Goal: Communication & Community: Participate in discussion

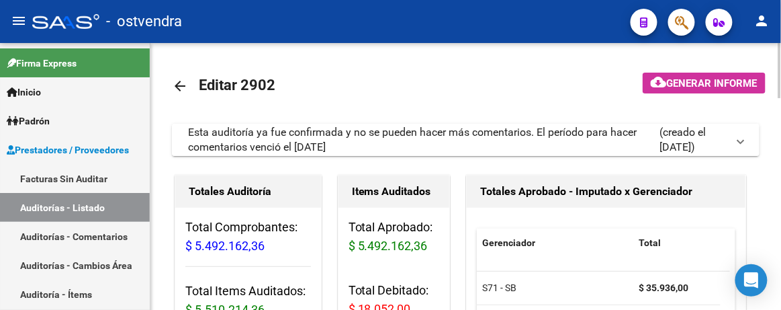
click at [286, 138] on div "Esta auditoría ya fue confirmada y no se pueden hacer más comentarios. El perío…" at bounding box center [423, 140] width 471 height 30
click at [347, 135] on div "Esta auditoría ya fue confirmada y no se pueden hacer más comentarios. El perío…" at bounding box center [423, 140] width 471 height 30
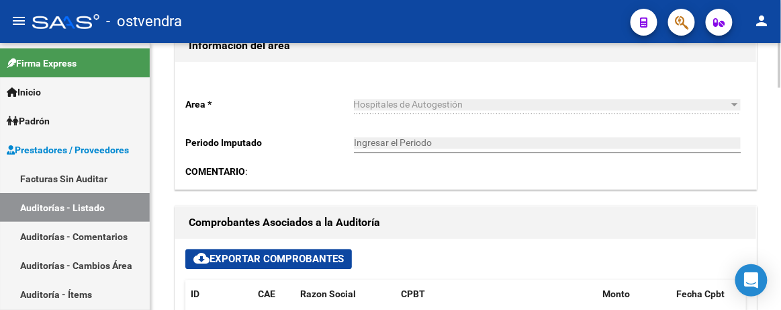
scroll to position [671, 0]
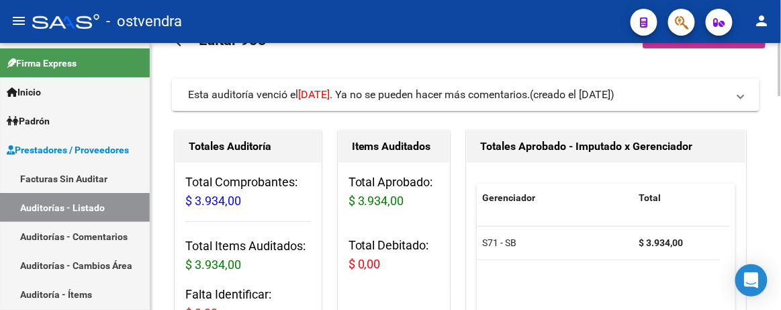
scroll to position [60, 0]
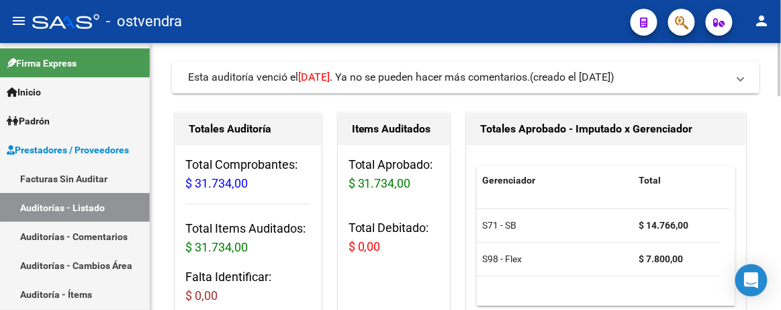
scroll to position [60, 0]
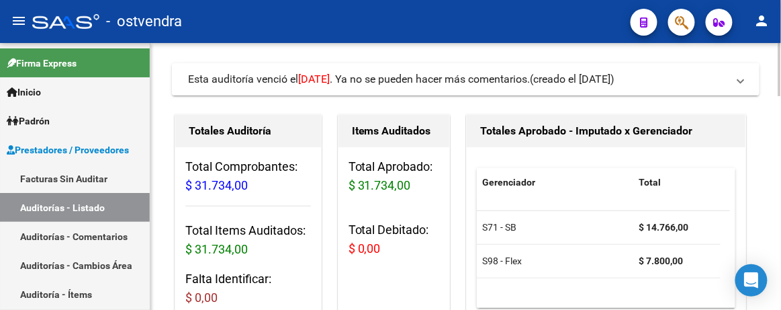
click at [330, 67] on mat-expansion-panel-header "Esta auditoría venció el 12/09/2025 . Ya no se pueden hacer más comentarios. (c…" at bounding box center [466, 79] width 588 height 32
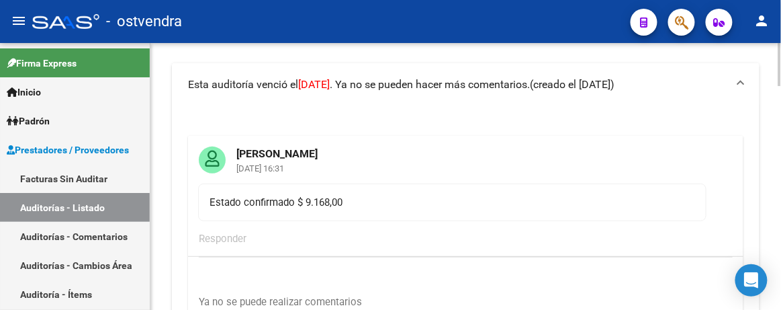
click at [373, 85] on span "Esta auditoría venció el 12/09/2025 . Ya no se pueden hacer más comentarios." at bounding box center [359, 84] width 342 height 13
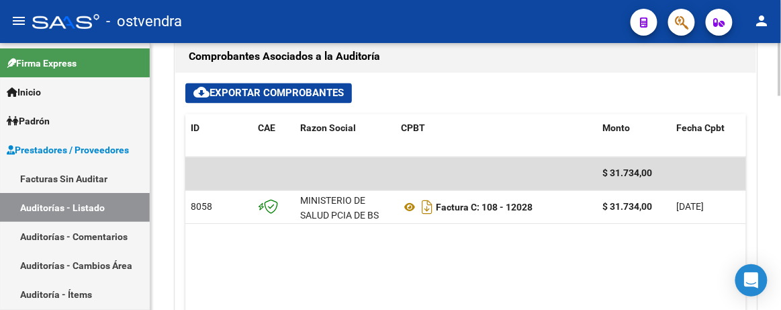
scroll to position [611, 0]
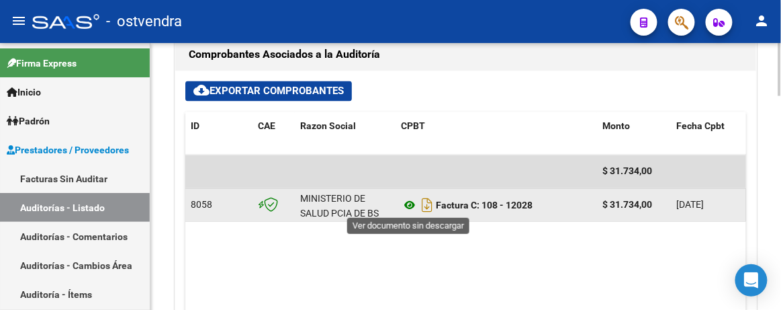
click at [404, 204] on icon at bounding box center [409, 205] width 17 height 16
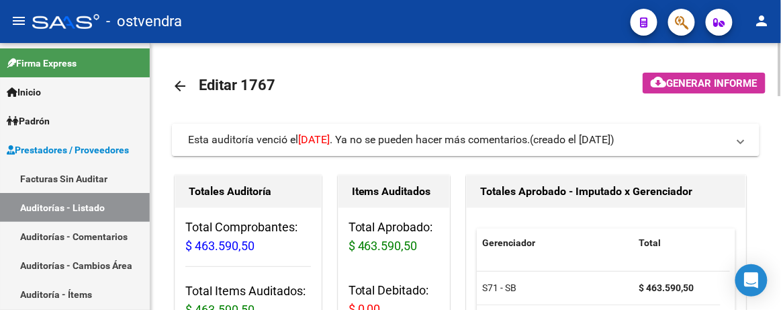
click at [394, 140] on span "Esta auditoría venció el 12/09/2025 . Ya no se pueden hacer más comentarios." at bounding box center [359, 139] width 342 height 13
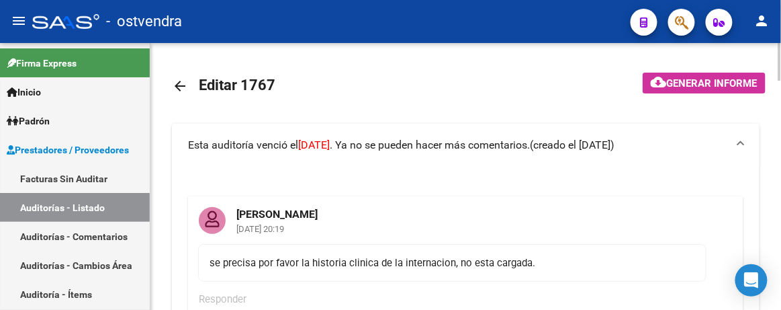
click at [395, 141] on span "Esta auditoría venció el 12/09/2025 . Ya no se pueden hacer más comentarios." at bounding box center [359, 144] width 342 height 13
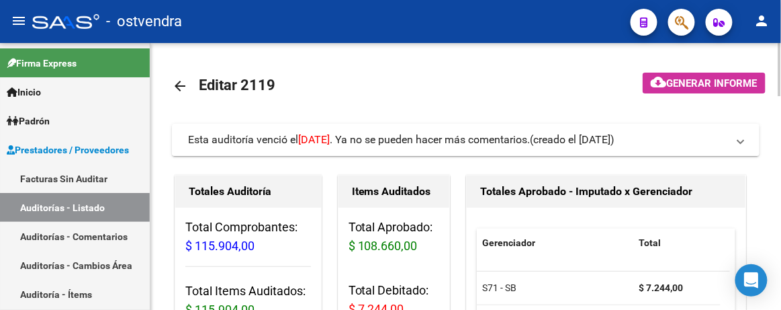
click at [371, 142] on span "Esta auditoría venció el [DATE] . Ya no se pueden hacer más comentarios." at bounding box center [359, 139] width 342 height 13
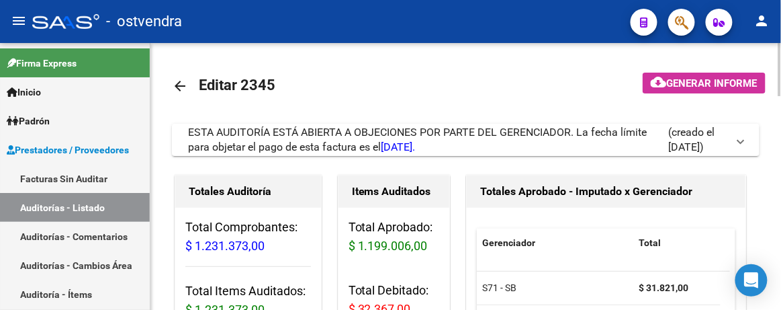
scroll to position [60, 0]
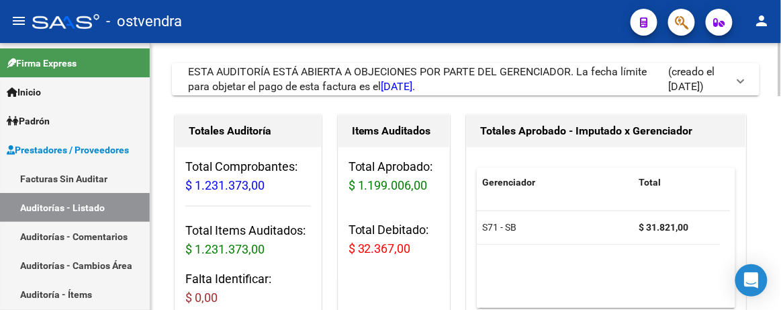
click at [407, 80] on span "18/09/2025." at bounding box center [398, 86] width 34 height 13
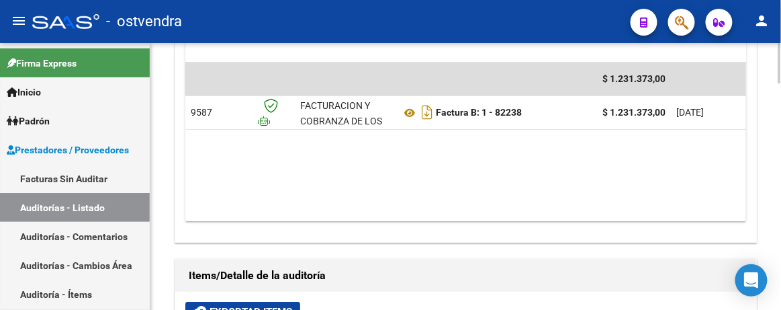
scroll to position [1160, 0]
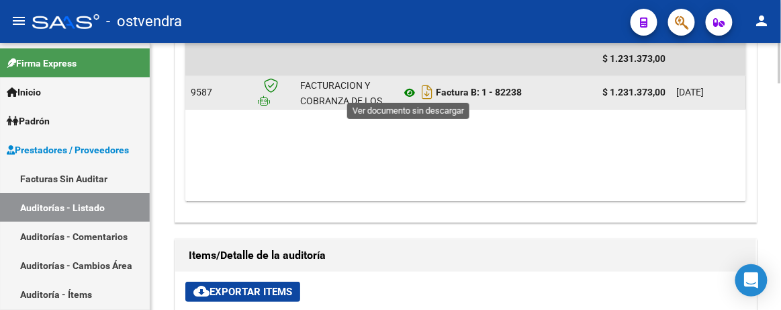
click at [404, 88] on icon at bounding box center [409, 93] width 17 height 16
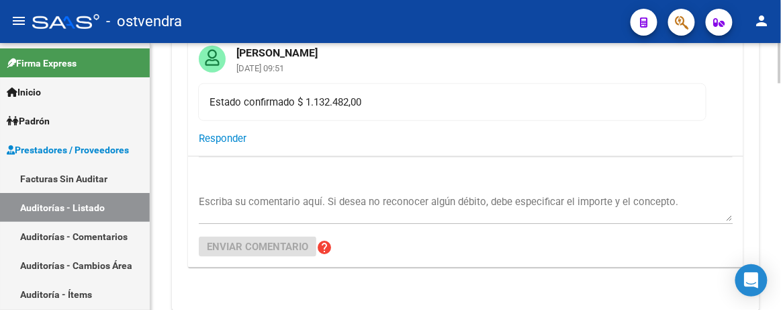
scroll to position [244, 0]
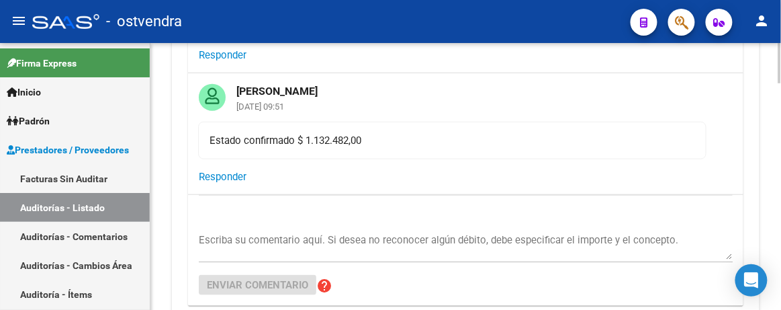
click at [249, 234] on textarea "Escriba su comentario aquí. Si desea no reconocer algún débito, debe especifica…" at bounding box center [466, 245] width 534 height 27
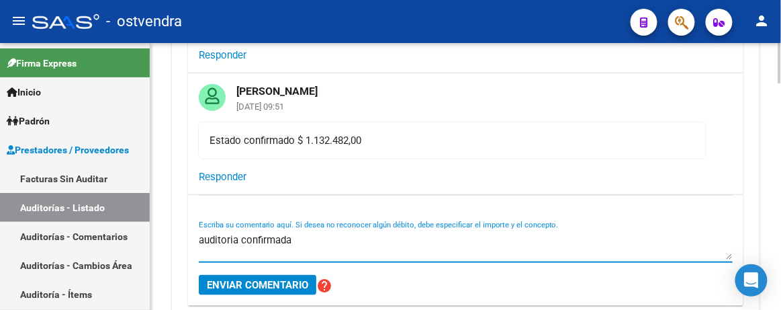
type textarea "auditoria confirmada"
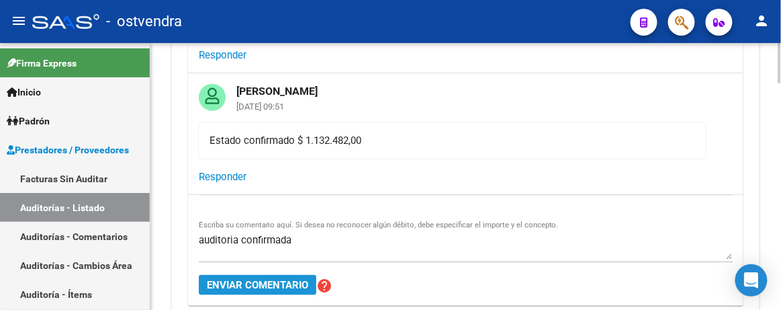
drag, startPoint x: 268, startPoint y: 281, endPoint x: 266, endPoint y: 274, distance: 7.7
click at [268, 279] on span "Enviar comentario" at bounding box center [257, 285] width 101 height 12
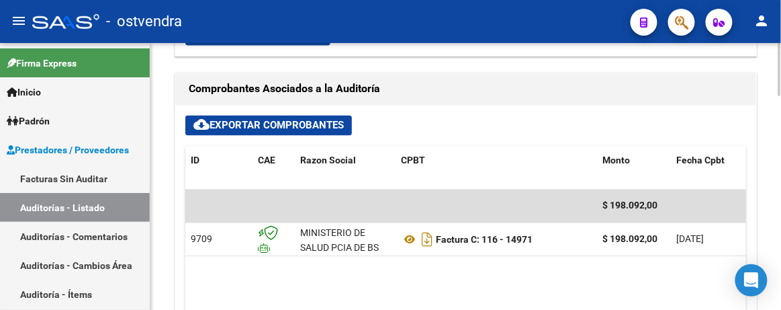
scroll to position [671, 0]
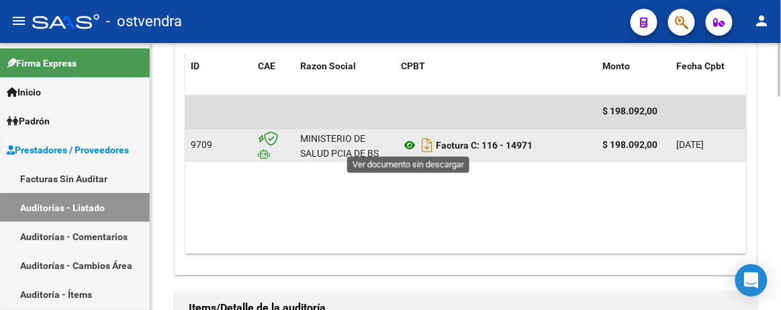
click at [409, 144] on icon at bounding box center [409, 145] width 17 height 16
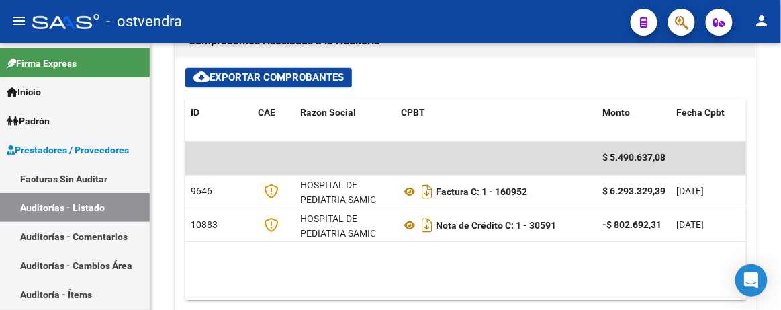
scroll to position [732, 0]
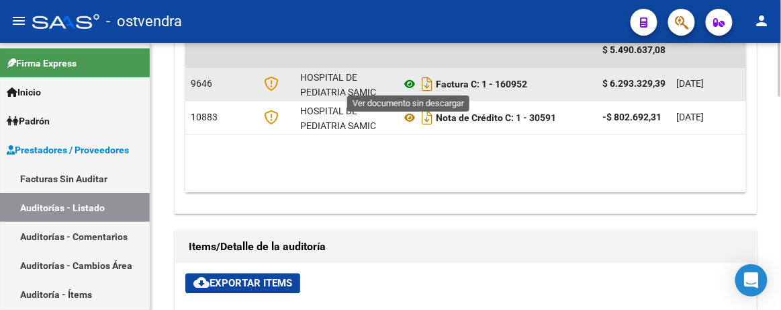
click at [408, 84] on icon at bounding box center [409, 84] width 17 height 16
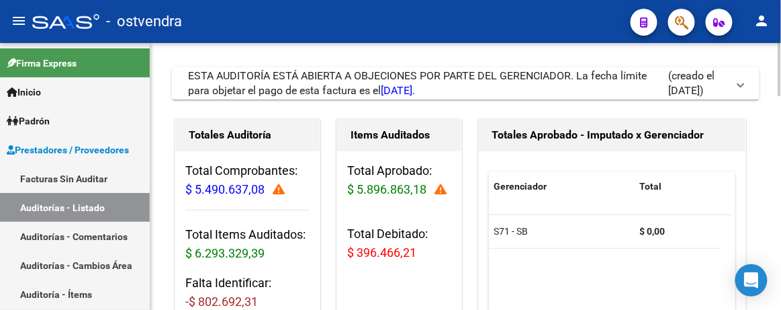
scroll to position [0, 0]
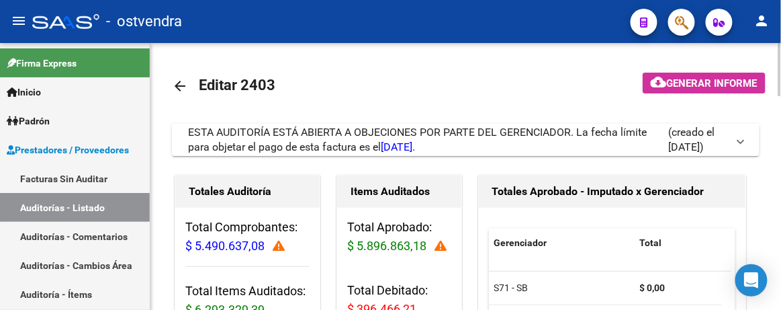
click at [181, 96] on link "arrow_back" at bounding box center [185, 86] width 27 height 32
click at [275, 134] on span "ESTA AUDITORÍA ESTÁ ABIERTA A OBJECIONES POR PARTE DEL GERENCIADOR. La fecha lí…" at bounding box center [417, 140] width 459 height 28
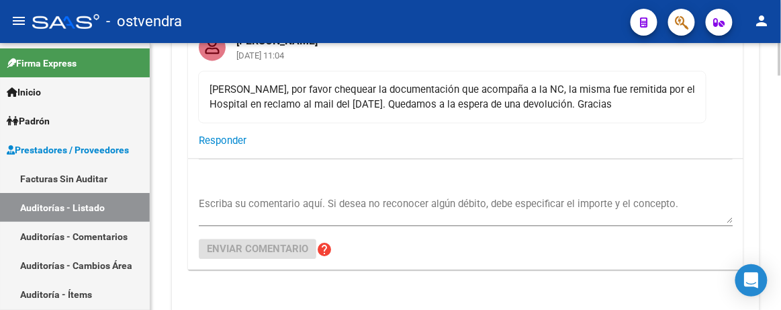
scroll to position [732, 0]
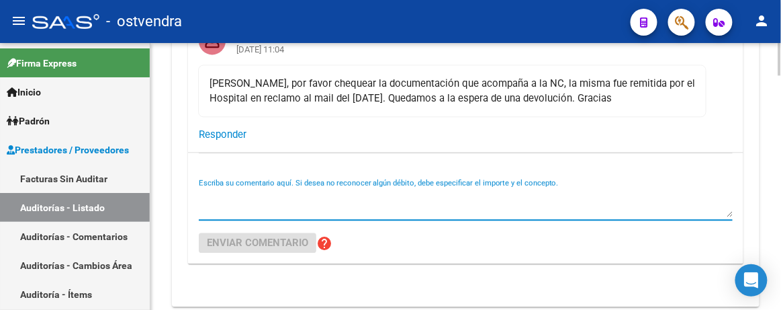
click at [216, 204] on textarea "Escriba su comentario aquí. Si desea no reconocer algún débito, debe especifica…" at bounding box center [466, 203] width 534 height 27
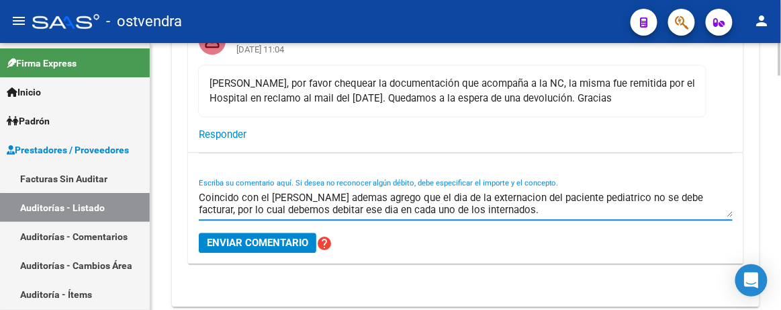
type textarea "Coincido con el [PERSON_NAME] ademas agrego que el dia de la externacion del pa…"
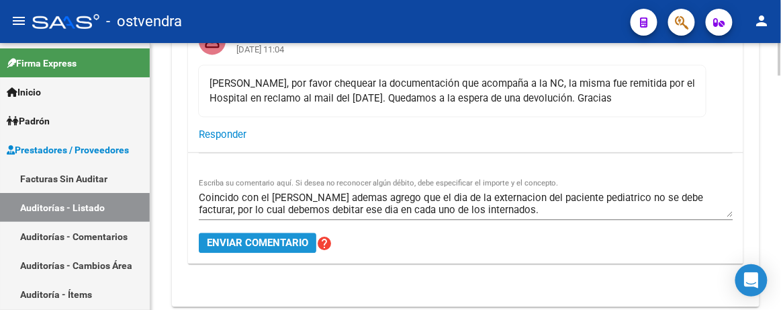
click at [269, 245] on button "Enviar comentario" at bounding box center [258, 242] width 118 height 20
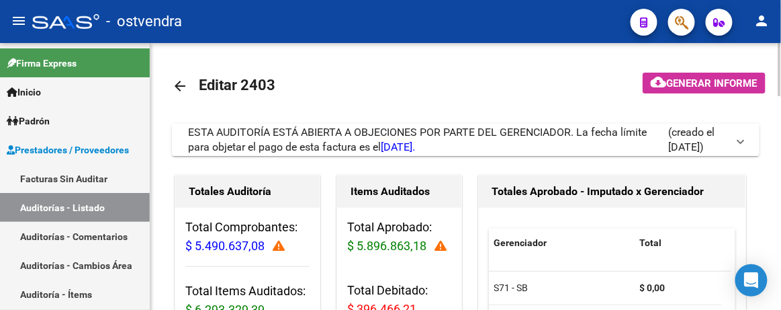
click at [360, 132] on span "ESTA AUDITORÍA ESTÁ ABIERTA A OBJECIONES POR PARTE DEL GERENCIADOR. La fecha lí…" at bounding box center [417, 140] width 459 height 28
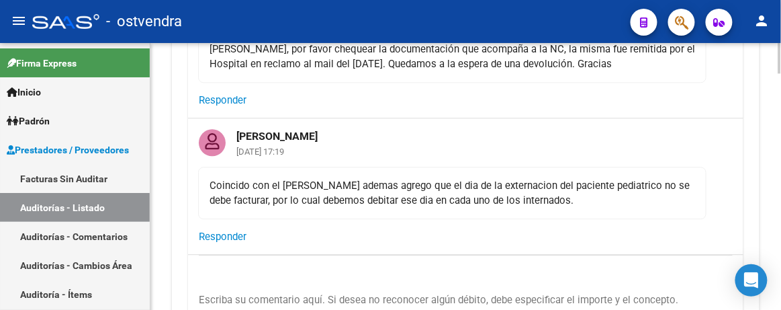
scroll to position [793, 0]
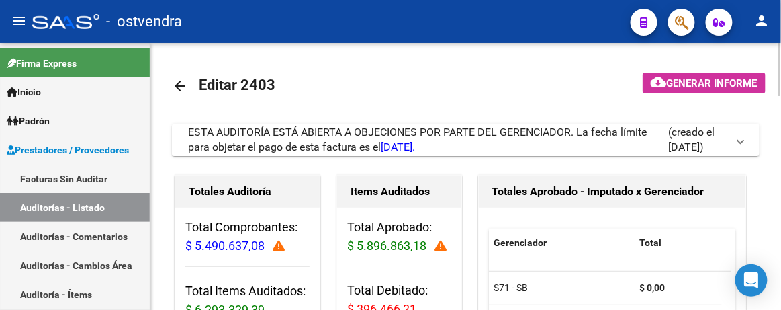
click at [428, 136] on span "ESTA AUDITORÍA ESTÁ ABIERTA A OBJECIONES POR PARTE DEL GERENCIADOR. La fecha lí…" at bounding box center [417, 140] width 459 height 28
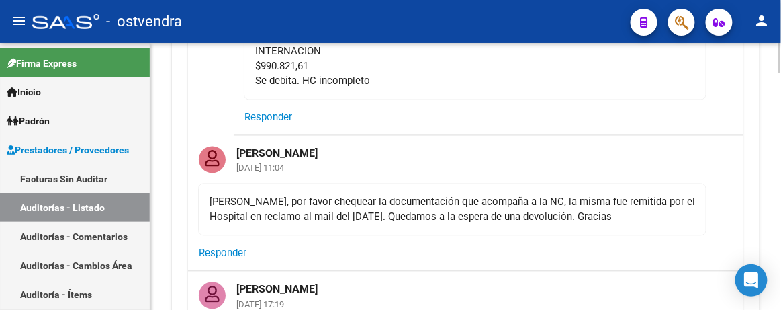
scroll to position [366, 0]
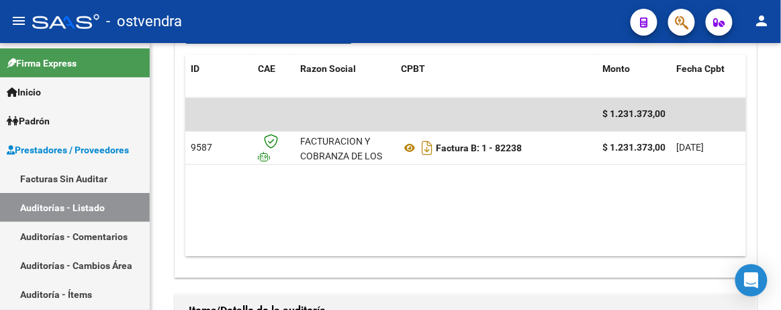
scroll to position [671, 0]
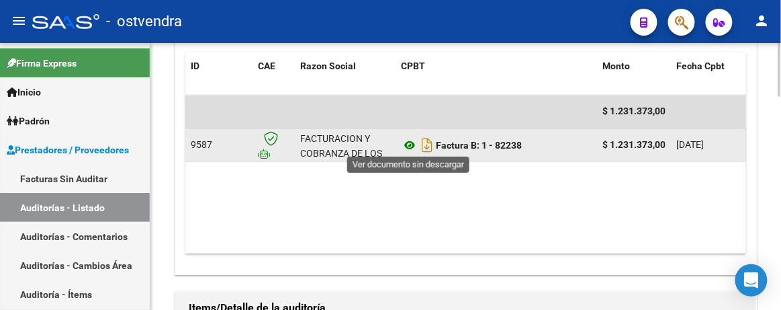
click at [410, 138] on icon at bounding box center [409, 145] width 17 height 16
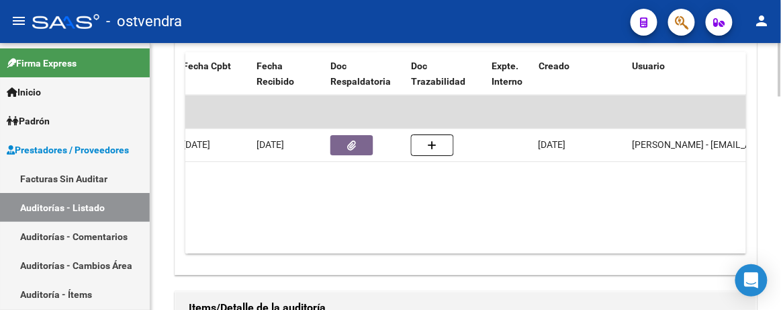
scroll to position [0, 463]
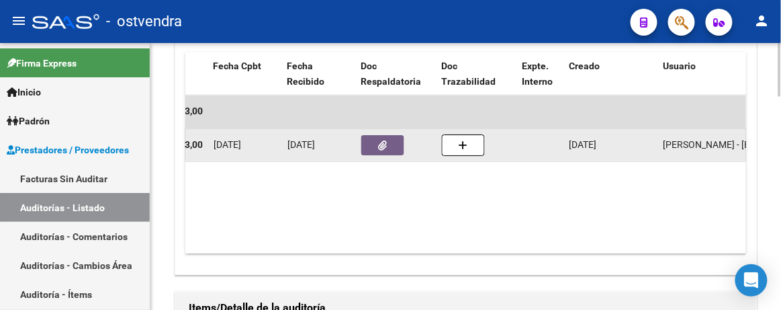
click at [373, 146] on button "button" at bounding box center [382, 145] width 43 height 20
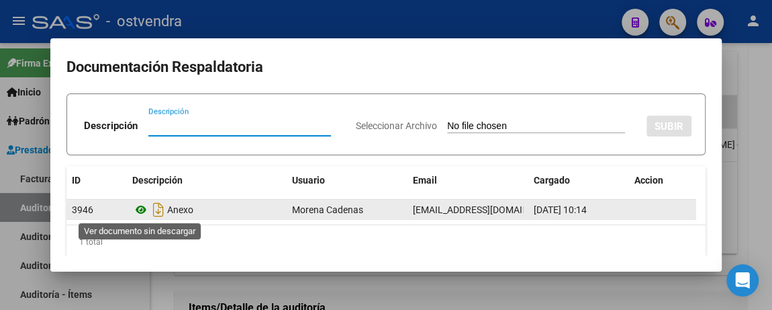
click at [136, 210] on icon at bounding box center [140, 209] width 17 height 16
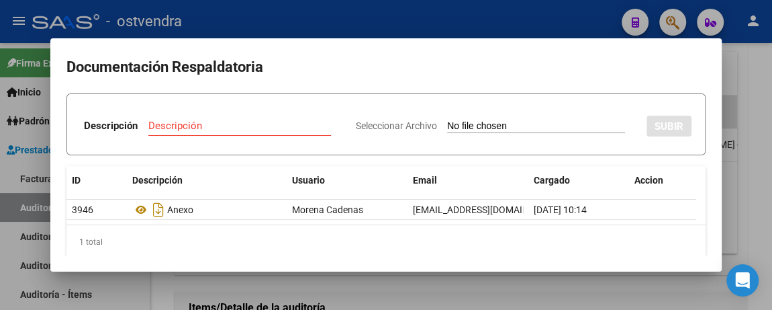
drag, startPoint x: 631, startPoint y: 62, endPoint x: 406, endPoint y: 63, distance: 225.7
click at [629, 61] on h2 "Documentación Respaldatoria" at bounding box center [385, 67] width 639 height 26
click at [398, 34] on div at bounding box center [386, 155] width 772 height 310
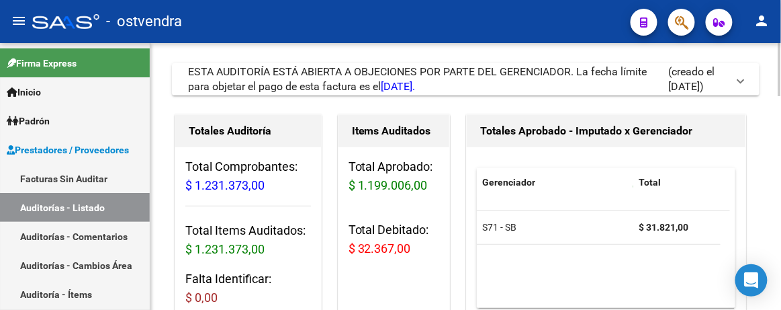
scroll to position [0, 0]
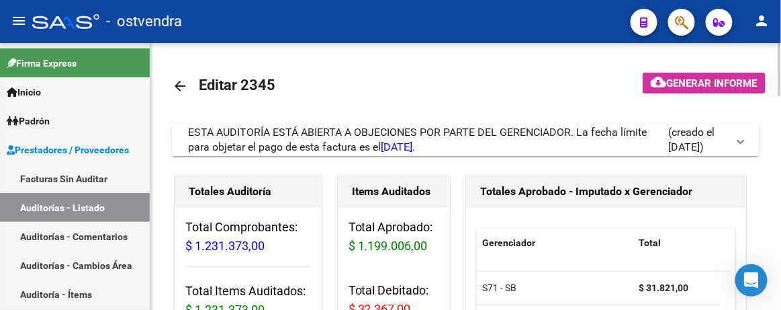
click at [345, 137] on span "ESTA AUDITORÍA ESTÁ ABIERTA A OBJECIONES POR PARTE DEL GERENCIADOR. La fecha lí…" at bounding box center [417, 140] width 459 height 28
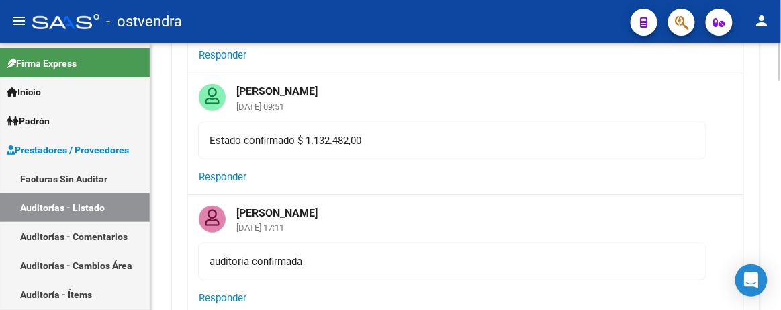
scroll to position [305, 0]
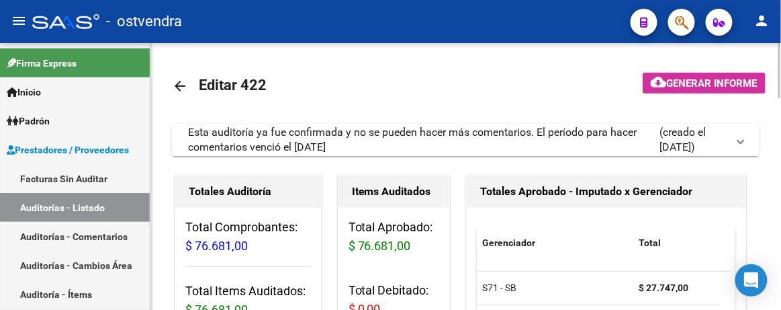
click at [437, 132] on div "Esta auditoría ya fue confirmada y no se pueden hacer más comentarios. El perío…" at bounding box center [423, 140] width 471 height 30
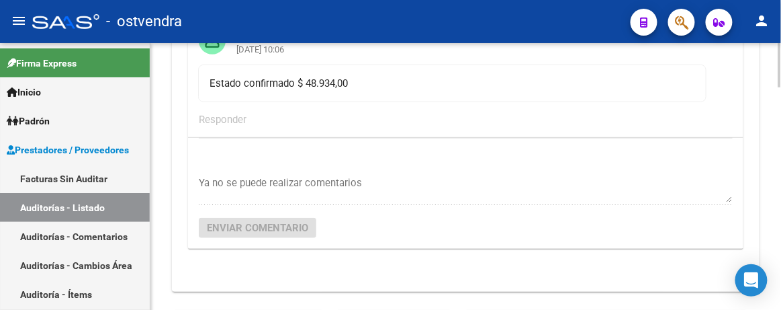
scroll to position [60, 0]
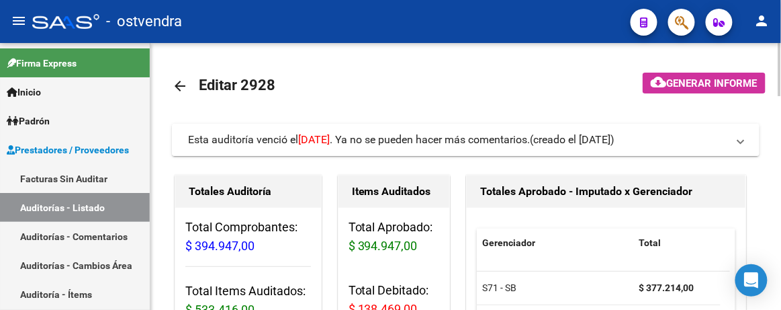
click at [397, 136] on span "Esta auditoría venció el 12/09/2025 . Ya no se pueden hacer más comentarios." at bounding box center [359, 139] width 342 height 13
click at [306, 138] on span "[DATE]" at bounding box center [314, 139] width 32 height 13
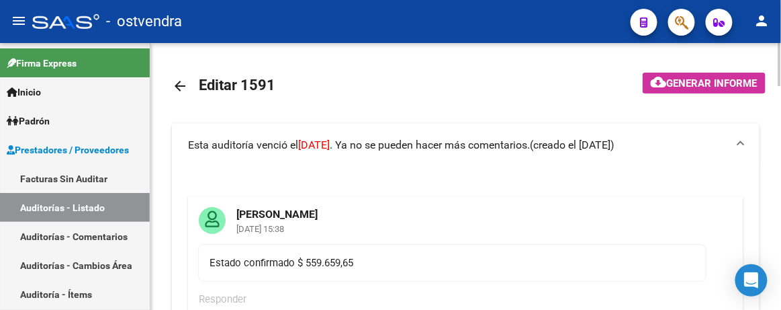
click at [323, 136] on mat-expansion-panel-header "Esta auditoría venció el 12/09/2025 . Ya no se pueden hacer más comentarios. (c…" at bounding box center [466, 145] width 588 height 43
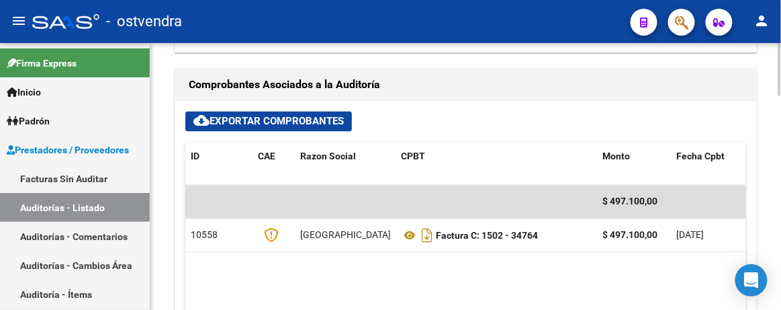
scroll to position [611, 0]
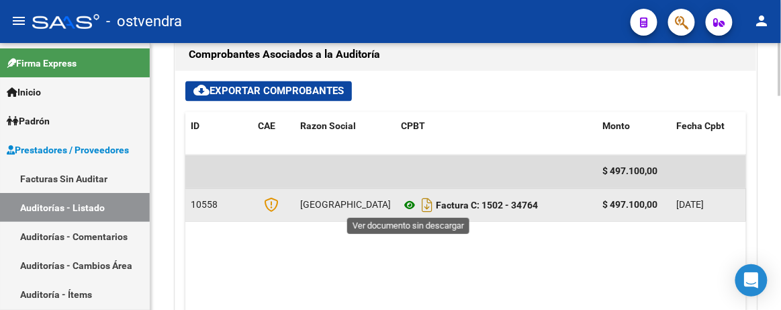
click at [414, 206] on icon at bounding box center [409, 205] width 17 height 16
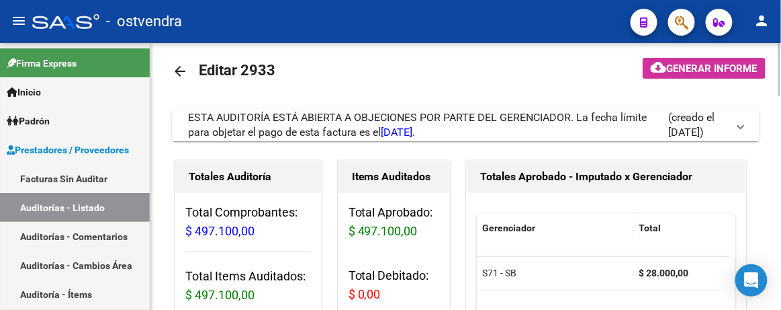
scroll to position [0, 0]
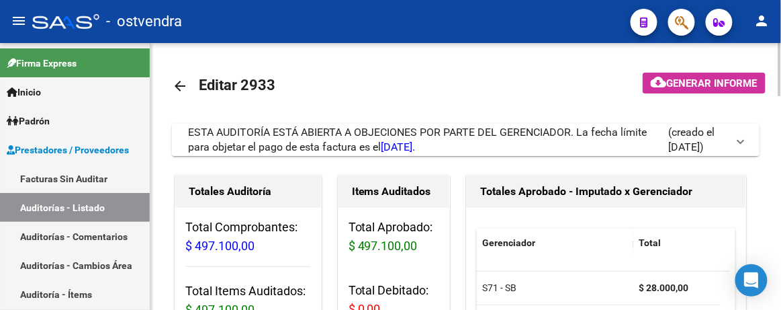
click at [387, 134] on span "ESTA AUDITORÍA ESTÁ ABIERTA A OBJECIONES POR PARTE DEL GERENCIADOR. La fecha lí…" at bounding box center [417, 140] width 459 height 28
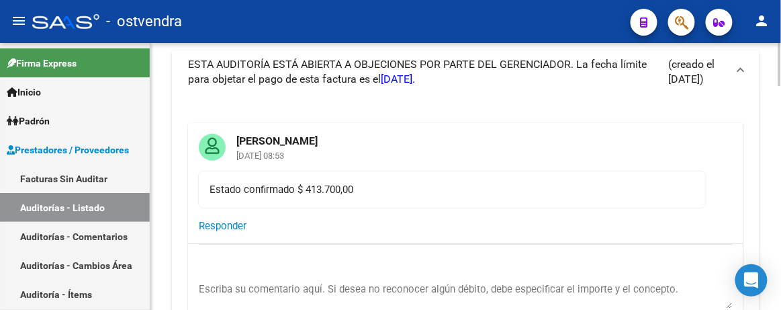
scroll to position [183, 0]
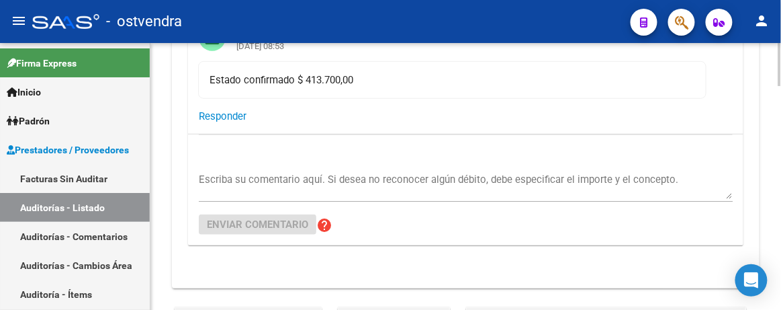
click at [230, 174] on textarea "Escriba su comentario aquí. Si desea no reconocer algún débito, debe especifica…" at bounding box center [466, 185] width 534 height 27
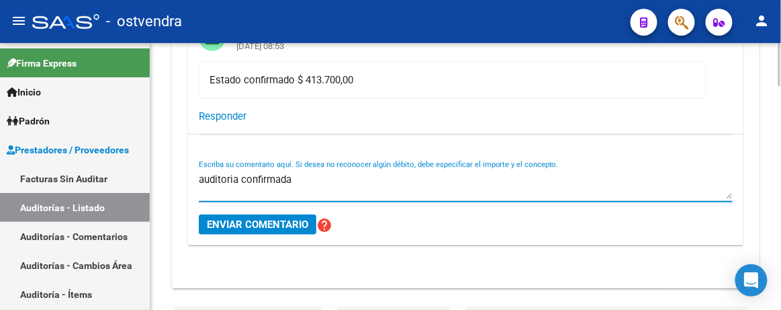
type textarea "auditoria confirmada"
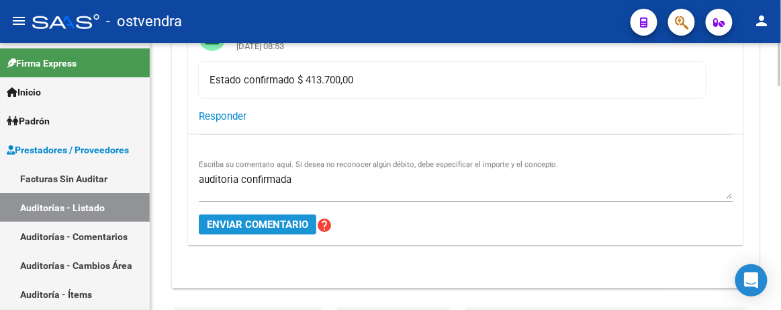
click at [265, 227] on span "Enviar comentario" at bounding box center [257, 224] width 101 height 12
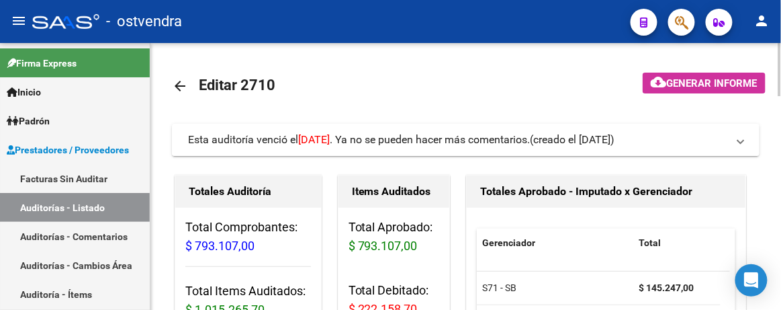
click at [365, 143] on span "Esta auditoría venció el 12/09/2025 . Ya no se pueden hacer más comentarios." at bounding box center [359, 139] width 342 height 13
click at [384, 138] on span "Esta auditoría venció el [DATE] . Ya no se pueden hacer más comentarios." at bounding box center [359, 139] width 342 height 13
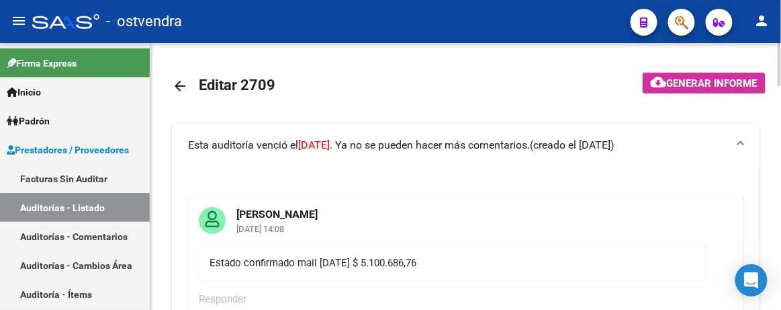
click at [380, 136] on mat-expansion-panel-header "Esta auditoría venció el [DATE] . Ya no se pueden hacer más comentarios. (cread…" at bounding box center [466, 145] width 588 height 43
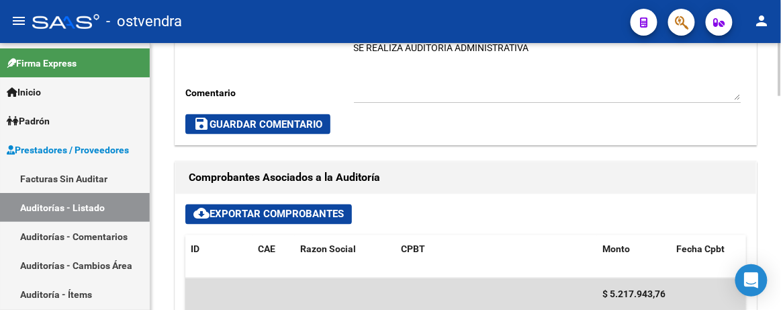
scroll to position [611, 0]
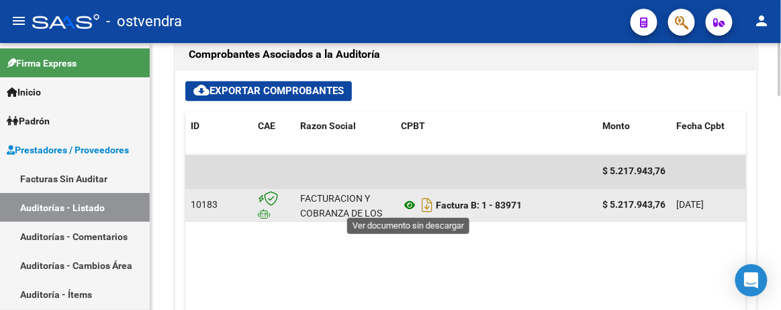
click at [408, 207] on icon at bounding box center [409, 205] width 17 height 16
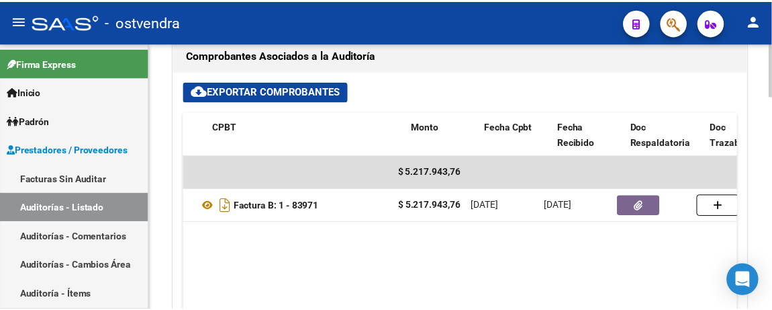
scroll to position [0, 249]
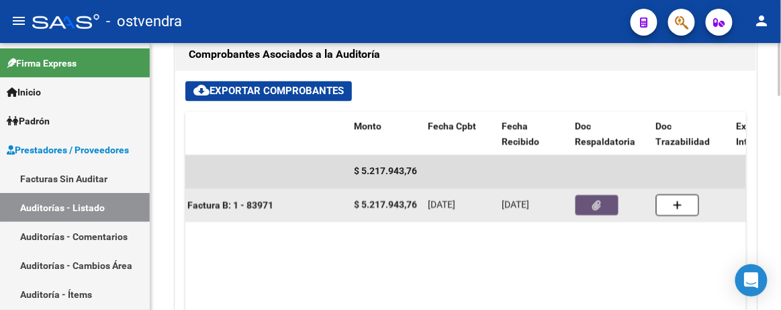
click at [602, 207] on button "button" at bounding box center [597, 205] width 43 height 20
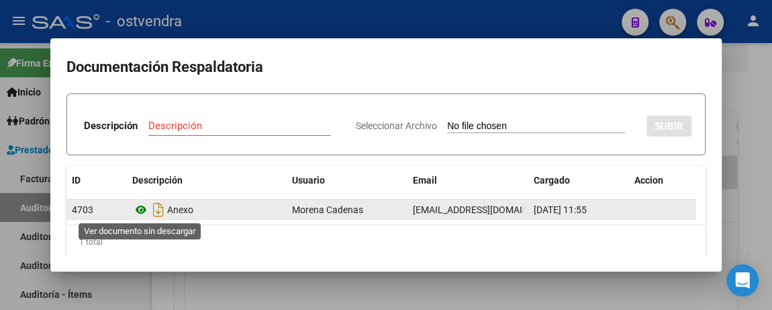
click at [139, 206] on icon at bounding box center [140, 209] width 17 height 16
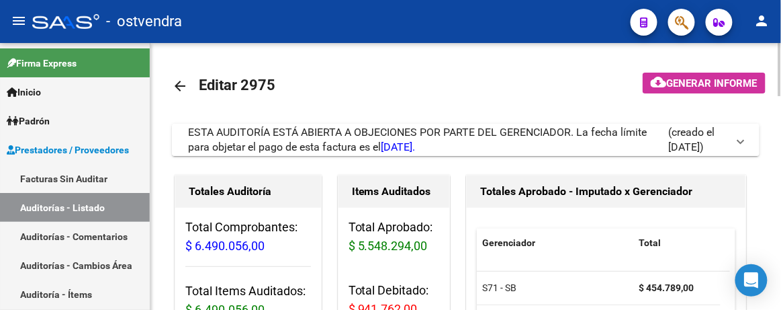
click at [426, 129] on span "ESTA AUDITORÍA ESTÁ ABIERTA A OBJECIONES POR PARTE DEL GERENCIADOR. La fecha lí…" at bounding box center [417, 140] width 459 height 28
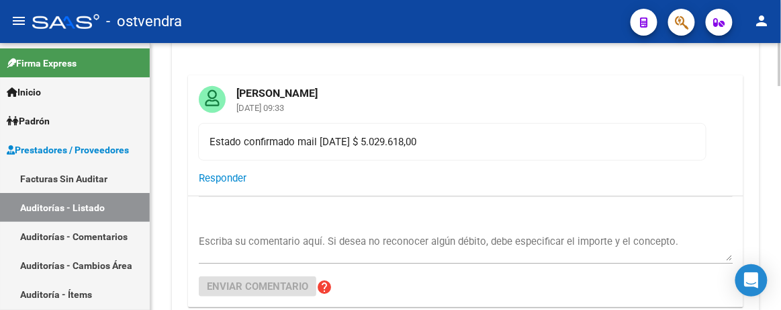
scroll to position [60, 0]
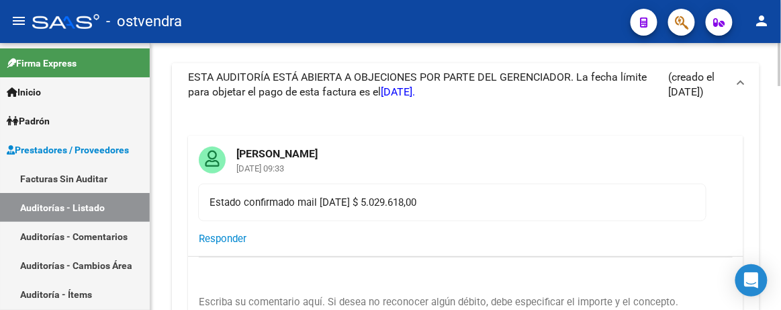
click at [422, 73] on span "ESTA AUDITORÍA ESTÁ ABIERTA A OBJECIONES POR PARTE DEL GERENCIADOR. La fecha lí…" at bounding box center [417, 85] width 459 height 28
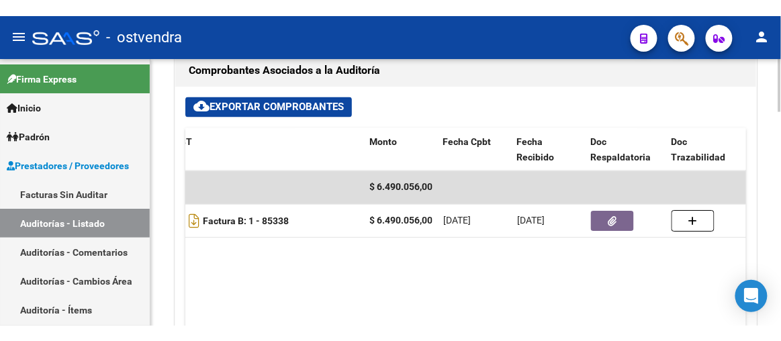
scroll to position [0, 234]
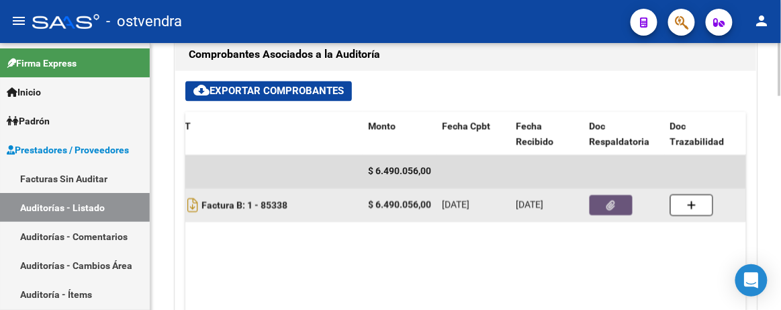
click at [620, 201] on button "button" at bounding box center [611, 205] width 43 height 20
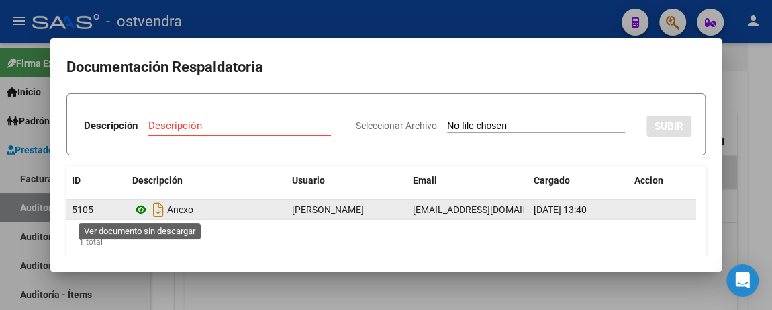
click at [144, 209] on icon at bounding box center [140, 209] width 17 height 16
click at [157, 208] on icon "Descargar documento" at bounding box center [158, 209] width 17 height 21
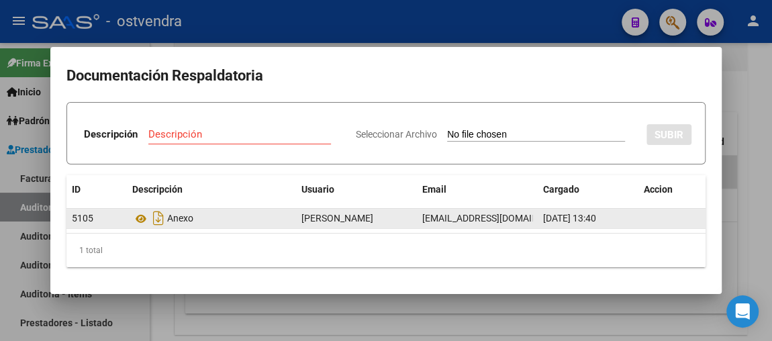
click at [744, 79] on div at bounding box center [386, 170] width 772 height 341
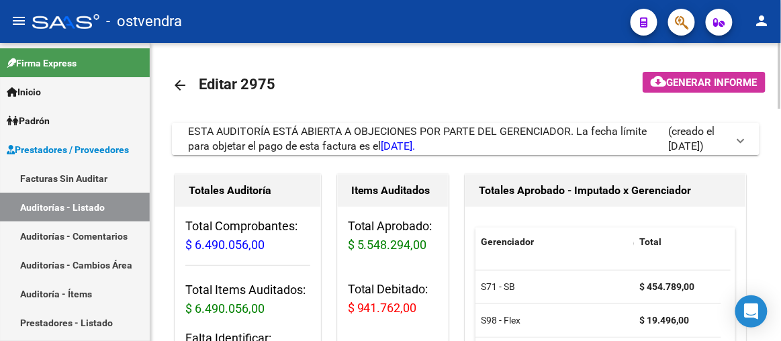
scroll to position [0, 0]
click at [357, 130] on span "ESTA AUDITORÍA ESTÁ ABIERTA A OBJECIONES POR PARTE DEL GERENCIADOR. La fecha lí…" at bounding box center [417, 140] width 459 height 28
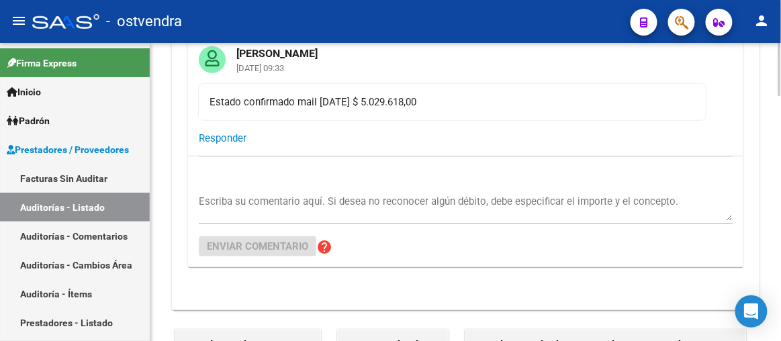
scroll to position [183, 0]
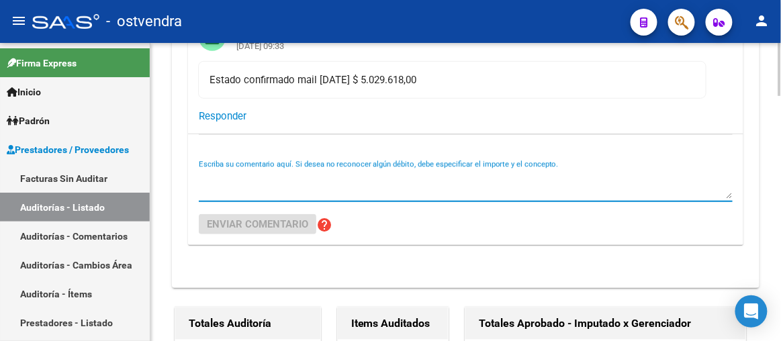
click at [251, 173] on textarea "Escriba su comentario aquí. Si desea no reconocer algún débito, debe especifica…" at bounding box center [466, 185] width 534 height 27
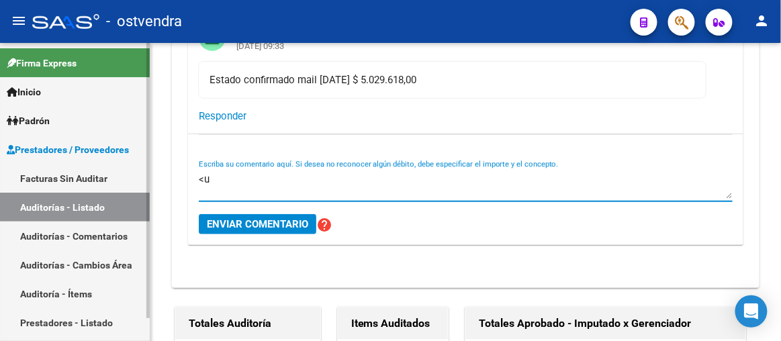
type textarea "<"
type textarea "auditoria confirmada"
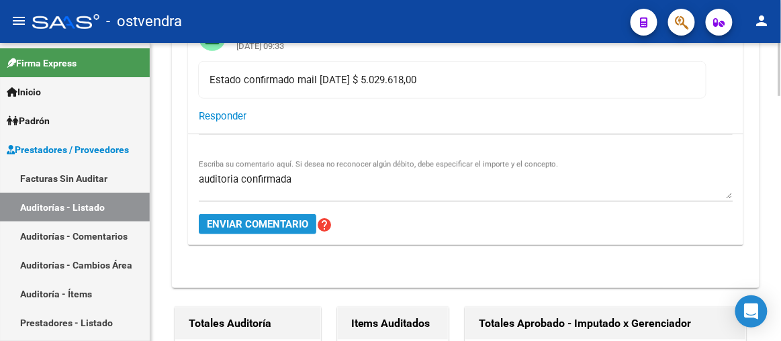
click at [255, 220] on span "Enviar comentario" at bounding box center [257, 224] width 101 height 12
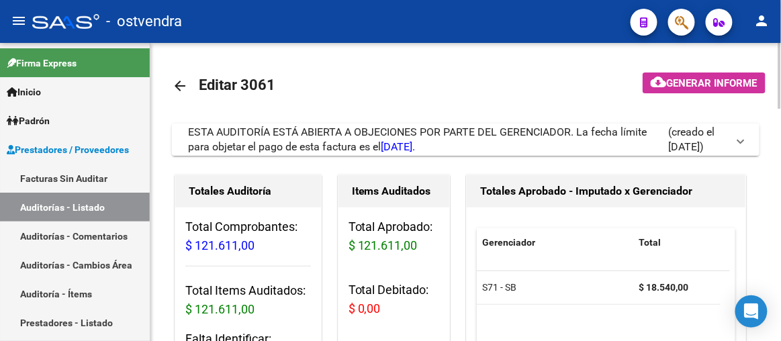
click at [392, 126] on span "ESTA AUDITORÍA ESTÁ ABIERTA A OBJECIONES POR PARTE DEL GERENCIADOR. La fecha lí…" at bounding box center [417, 140] width 459 height 28
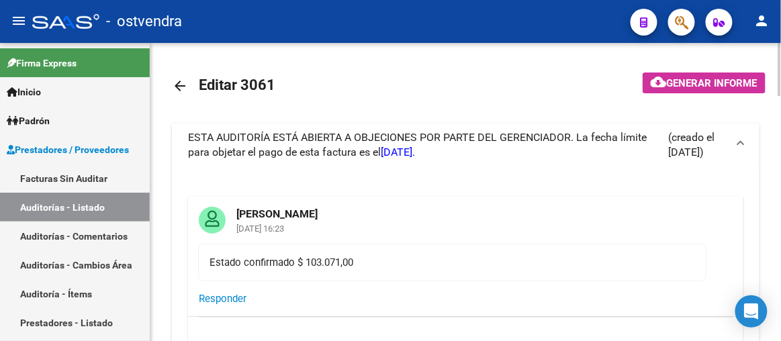
click at [392, 143] on span "ESTA AUDITORÍA ESTÁ ABIERTA A OBJECIONES POR PARTE DEL GERENCIADOR. La fecha lí…" at bounding box center [417, 145] width 459 height 28
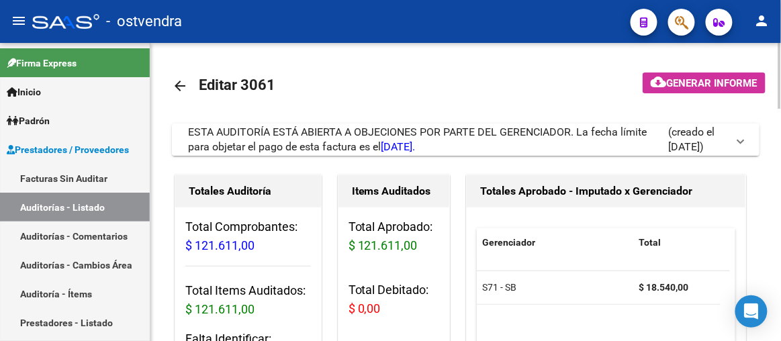
click at [375, 138] on span "ESTA AUDITORÍA ESTÁ ABIERTA A OBJECIONES POR PARTE DEL GERENCIADOR. La fecha lí…" at bounding box center [417, 140] width 459 height 28
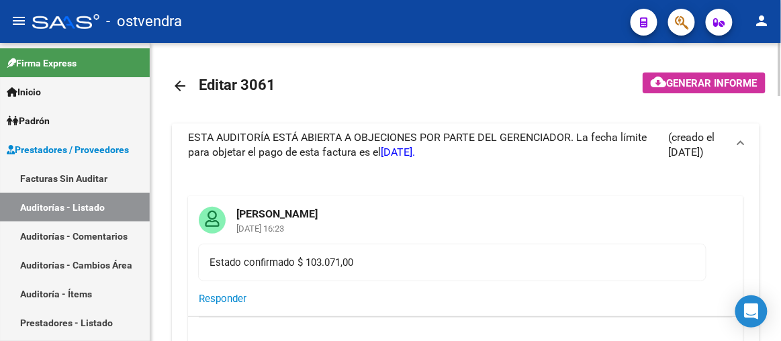
scroll to position [60, 0]
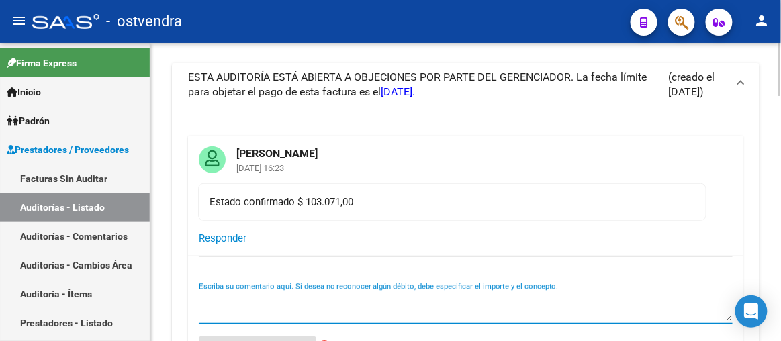
click at [208, 299] on textarea "Escriba su comentario aquí. Si desea no reconocer algún débito, debe especifica…" at bounding box center [466, 307] width 534 height 27
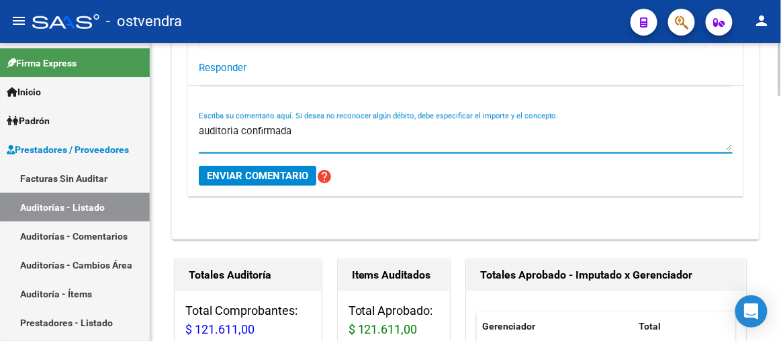
scroll to position [305, 0]
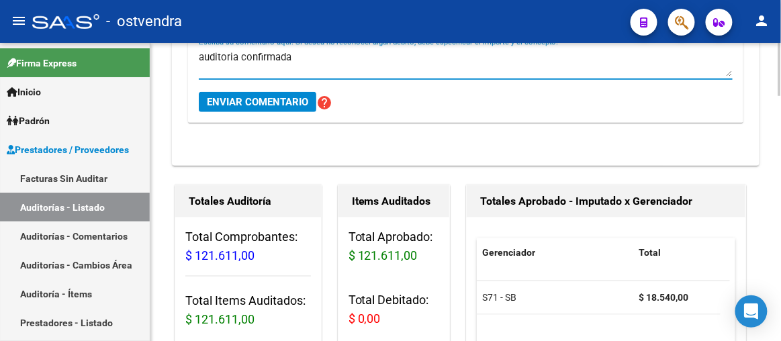
type textarea "auditoria confirmada"
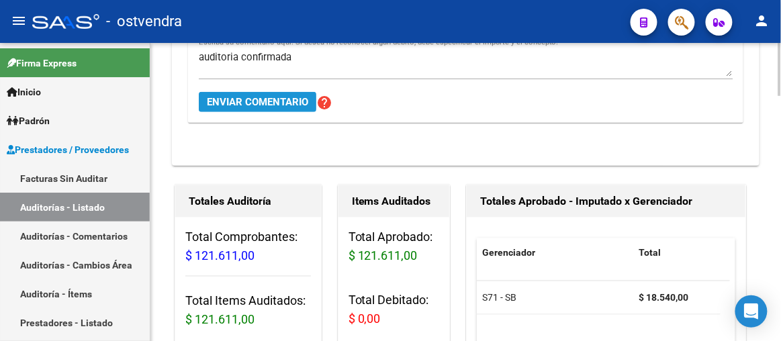
click at [269, 105] on span "Enviar comentario" at bounding box center [257, 102] width 101 height 12
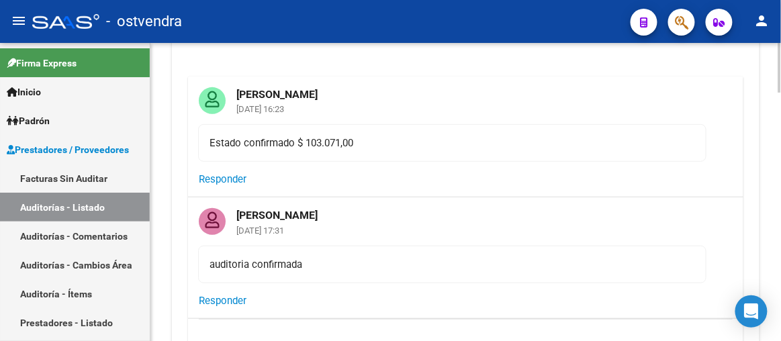
scroll to position [0, 0]
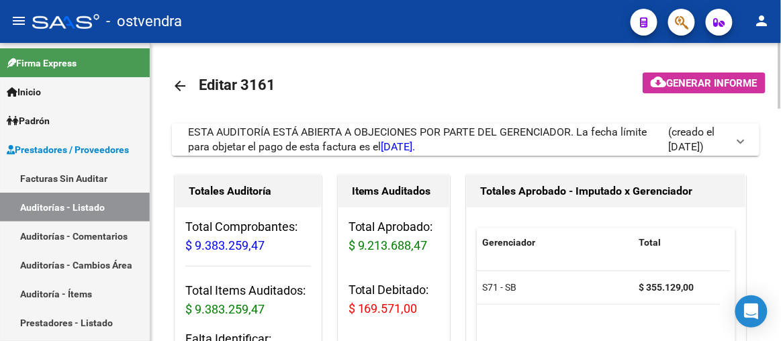
click at [420, 134] on span "ESTA AUDITORÍA ESTÁ ABIERTA A OBJECIONES POR PARTE DEL GERENCIADOR. La fecha lí…" at bounding box center [417, 140] width 459 height 28
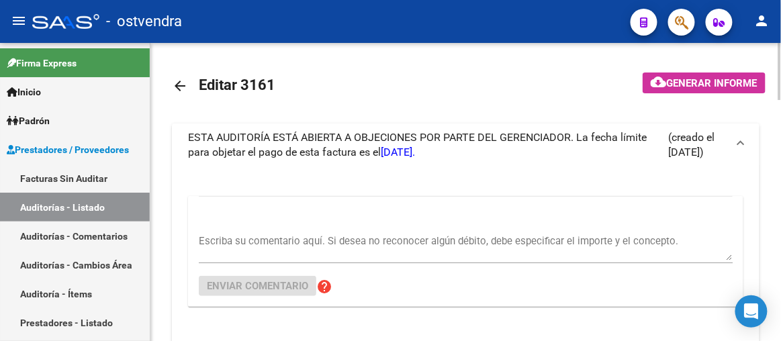
click at [417, 138] on span "ESTA AUDITORÍA ESTÁ ABIERTA A OBJECIONES POR PARTE DEL GERENCIADOR. La fecha lí…" at bounding box center [417, 145] width 459 height 28
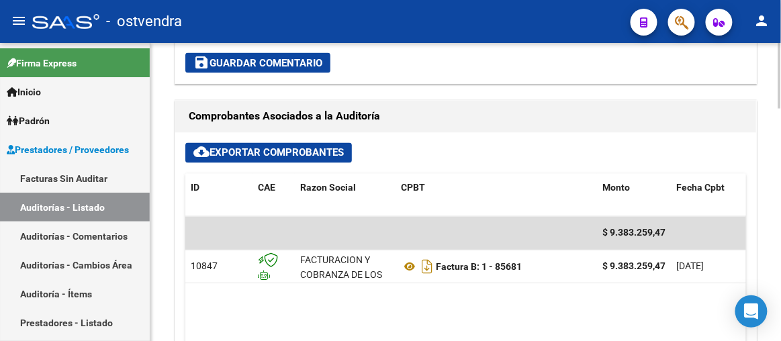
scroll to position [611, 0]
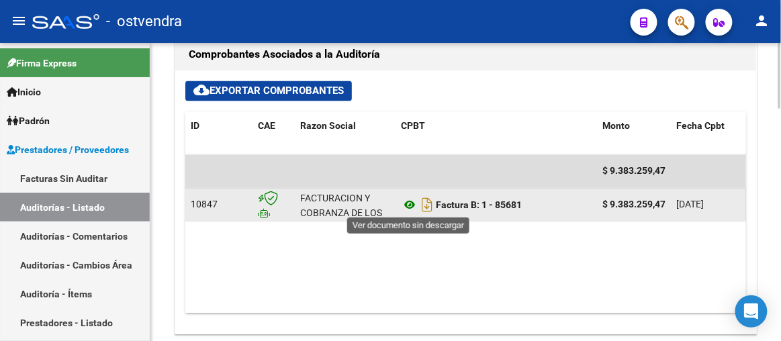
click at [409, 206] on icon at bounding box center [409, 205] width 17 height 16
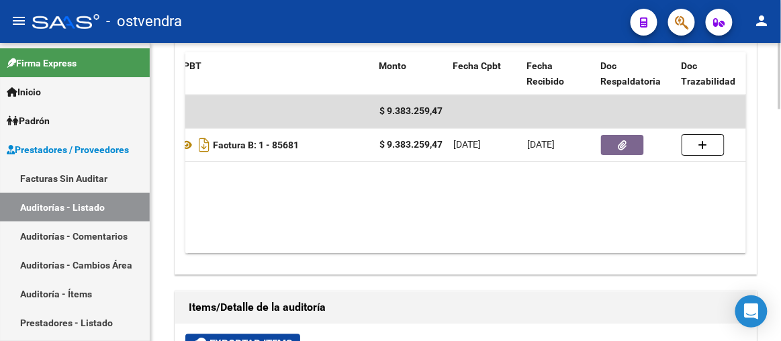
scroll to position [0, 227]
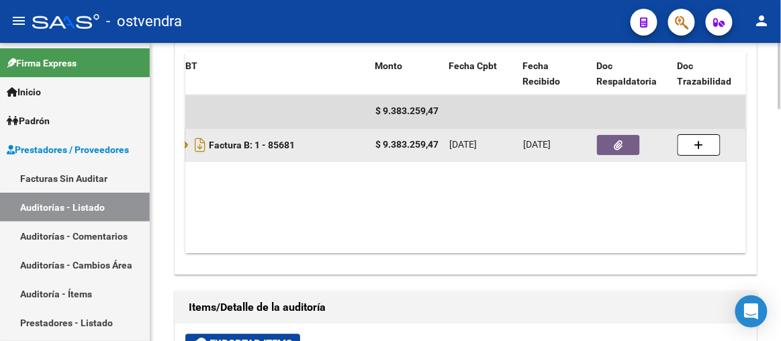
click at [615, 146] on icon "button" at bounding box center [619, 145] width 9 height 10
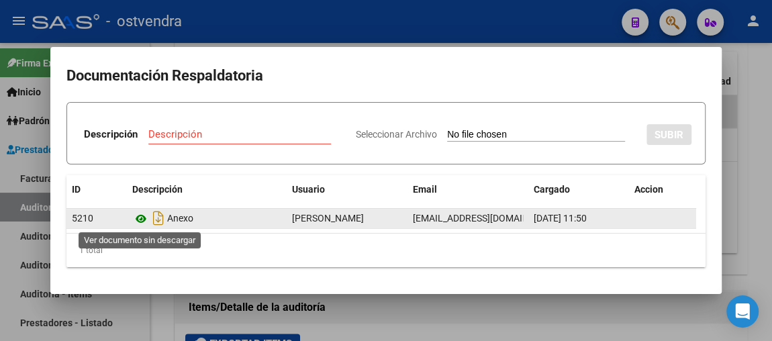
click at [147, 219] on icon at bounding box center [140, 219] width 17 height 16
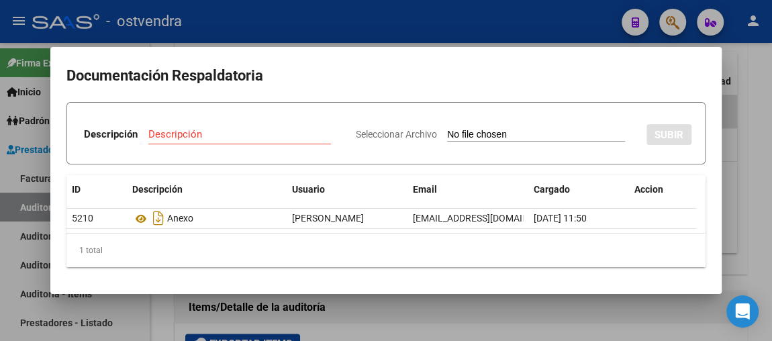
click at [727, 151] on div at bounding box center [386, 170] width 772 height 341
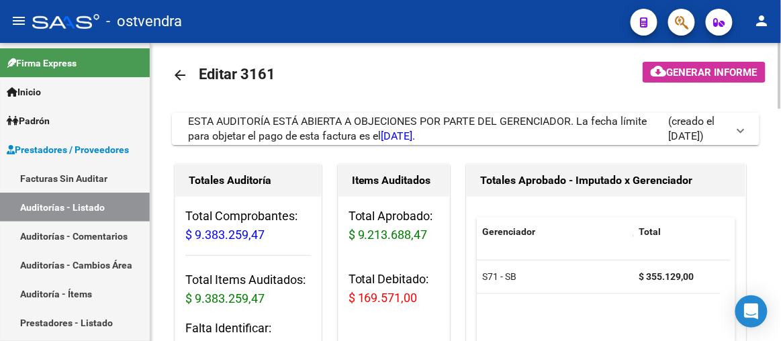
scroll to position [0, 0]
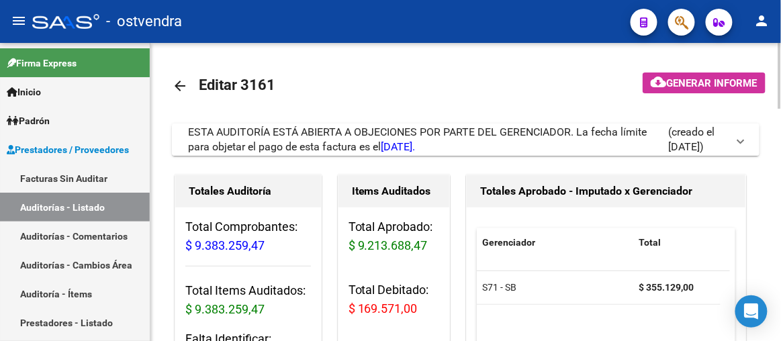
click at [300, 130] on span "ESTA AUDITORÍA ESTÁ ABIERTA A OBJECIONES POR PARTE DEL GERENCIADOR. La fecha lí…" at bounding box center [417, 140] width 459 height 28
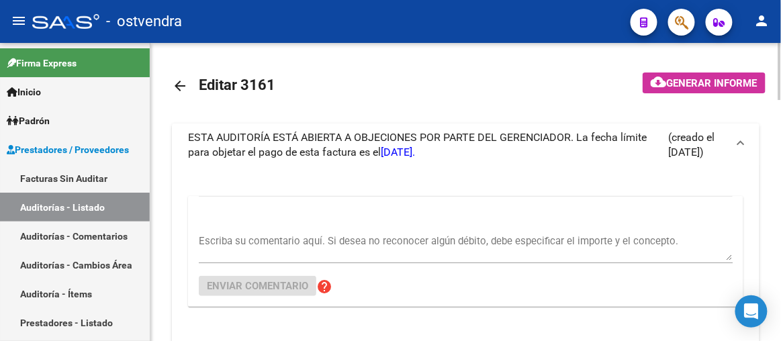
click at [297, 132] on span "ESTA AUDITORÍA ESTÁ ABIERTA A OBJECIONES POR PARTE DEL GERENCIADOR. La fecha lí…" at bounding box center [417, 145] width 459 height 28
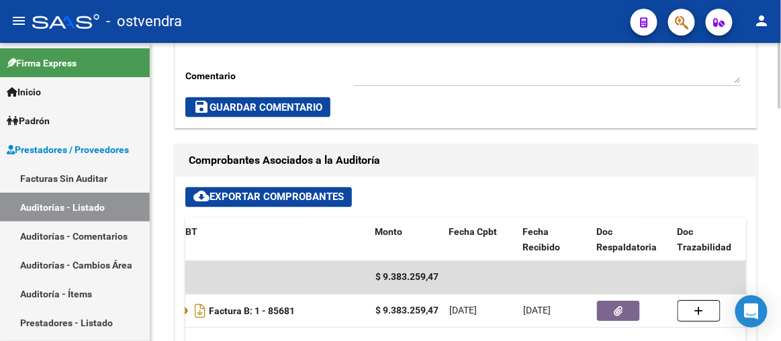
scroll to position [549, 0]
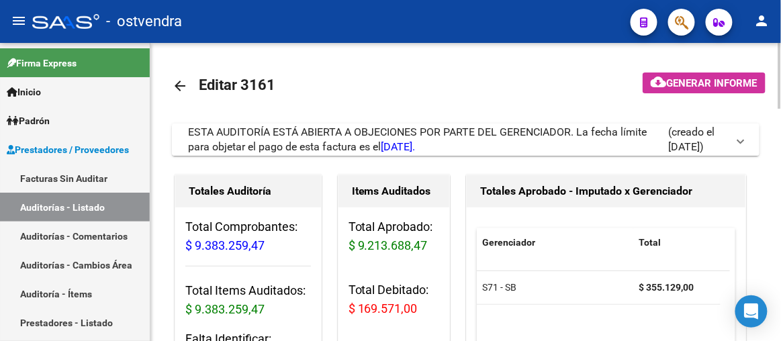
click at [343, 136] on span "ESTA AUDITORÍA ESTÁ ABIERTA A OBJECIONES POR PARTE DEL GERENCIADOR. La fecha lí…" at bounding box center [417, 140] width 459 height 28
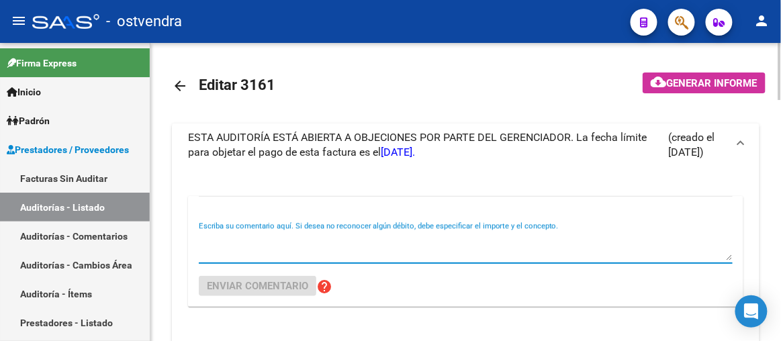
click at [206, 243] on textarea "Escriba su comentario aquí. Si desea no reconocer algún débito, debe especifica…" at bounding box center [466, 247] width 534 height 27
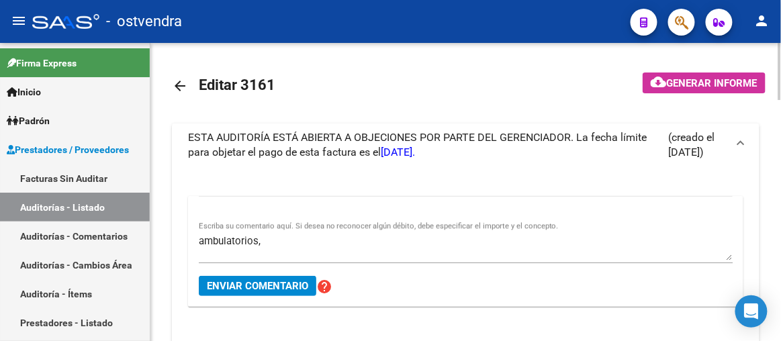
click at [539, 85] on mat-toolbar-row "arrow_back Editar 3161" at bounding box center [389, 85] width 435 height 43
click at [267, 242] on textarea "ambulatorios," at bounding box center [466, 247] width 534 height 27
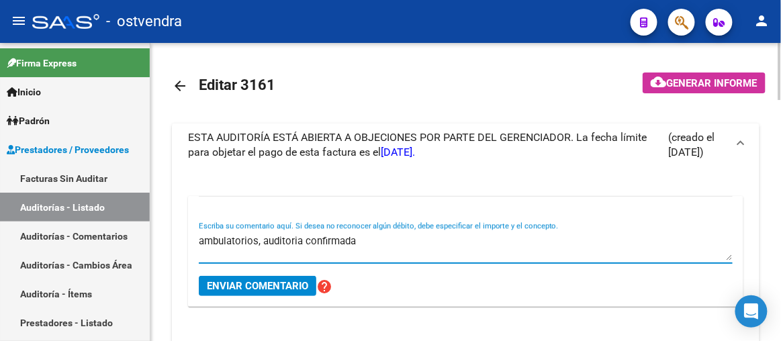
type textarea "ambulatorios, auditoria confirmada"
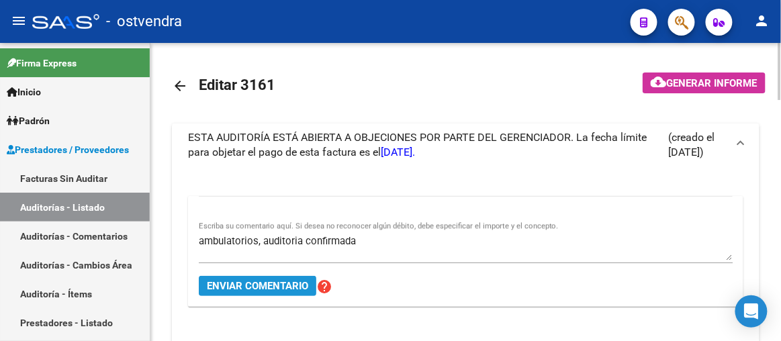
click at [257, 289] on span "Enviar comentario" at bounding box center [257, 286] width 101 height 12
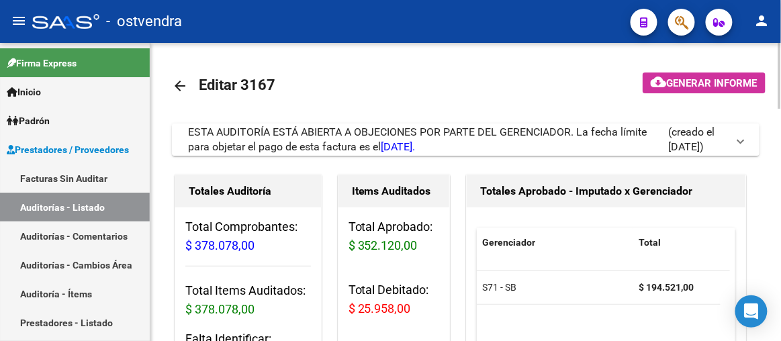
click at [385, 130] on span "ESTA AUDITORÍA ESTÁ ABIERTA A OBJECIONES POR PARTE DEL GERENCIADOR. La fecha lí…" at bounding box center [417, 140] width 459 height 28
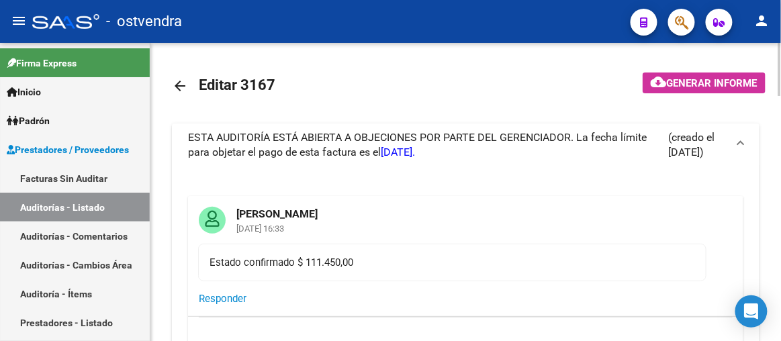
click at [385, 131] on span "ESTA AUDITORÍA ESTÁ ABIERTA A OBJECIONES POR PARTE DEL GERENCIADOR. La fecha lí…" at bounding box center [417, 145] width 459 height 28
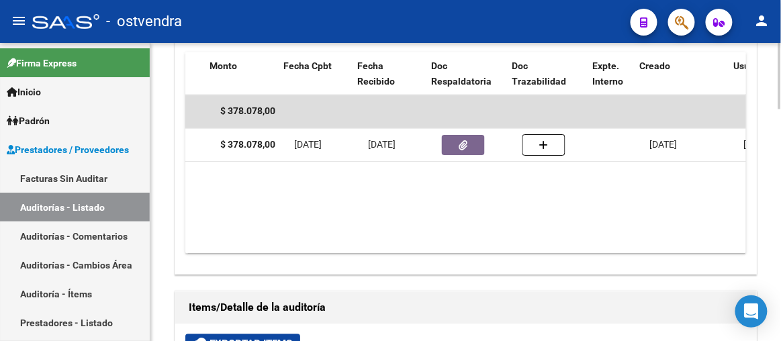
scroll to position [0, 392]
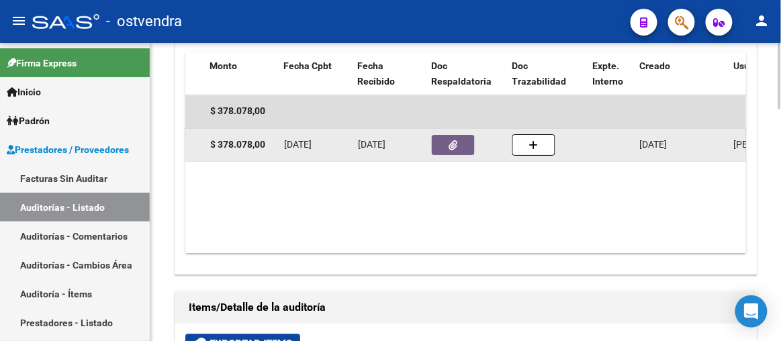
click at [463, 140] on button "button" at bounding box center [453, 145] width 43 height 20
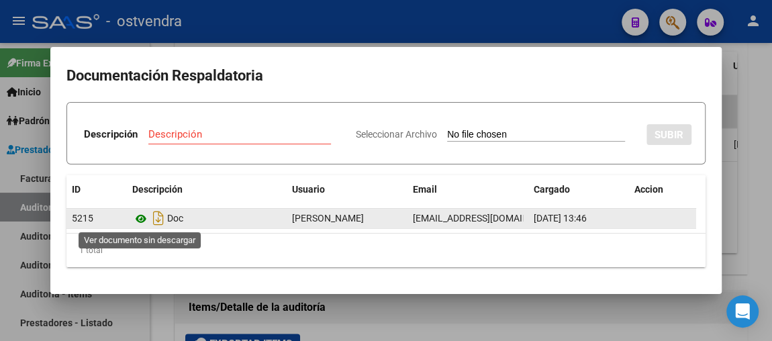
click at [142, 219] on icon at bounding box center [140, 219] width 17 height 16
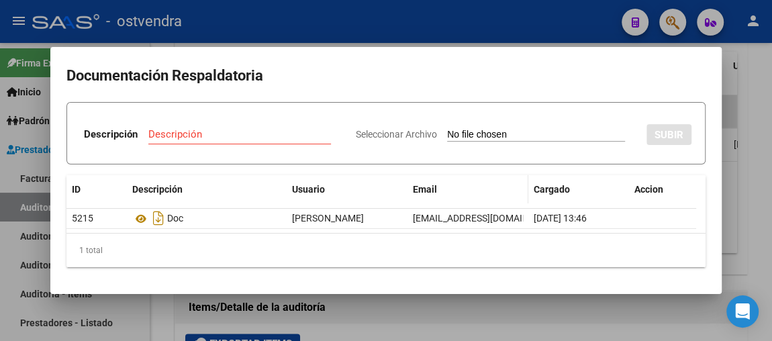
drag, startPoint x: 365, startPoint y: 298, endPoint x: 443, endPoint y: 201, distance: 124.6
click at [368, 293] on div "Documentación Respaldatoria Descripción Descripción Seleccionar Archivo SUBIR I…" at bounding box center [386, 170] width 772 height 341
drag, startPoint x: 745, startPoint y: 71, endPoint x: 416, endPoint y: 46, distance: 330.1
click at [745, 71] on div at bounding box center [386, 170] width 772 height 341
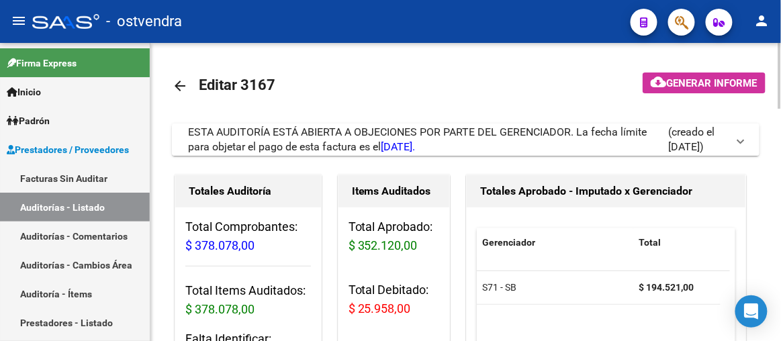
click at [408, 142] on span "[DATE]." at bounding box center [398, 146] width 34 height 13
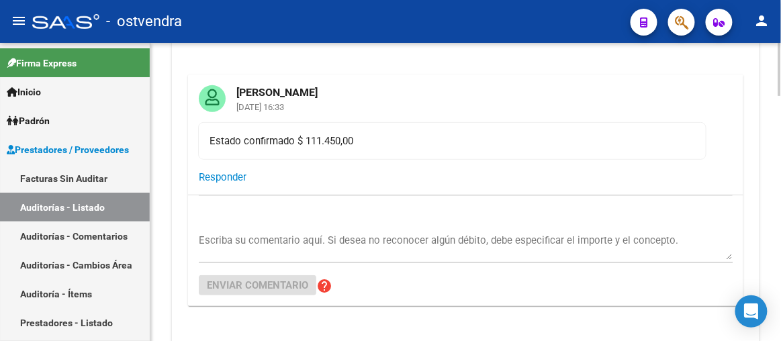
scroll to position [183, 0]
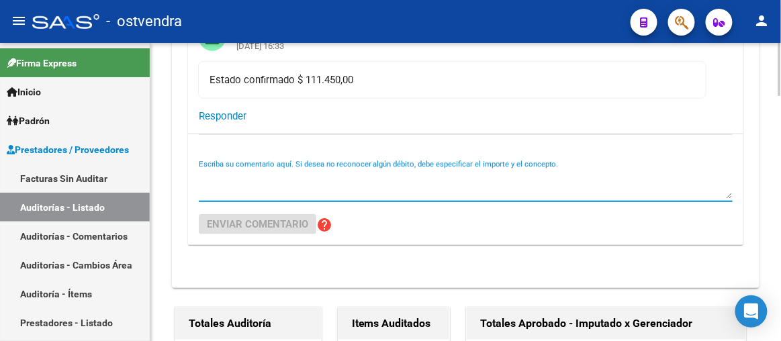
click at [230, 184] on textarea "Escriba su comentario aquí. Si desea no reconocer algún débito, debe especifica…" at bounding box center [466, 185] width 534 height 27
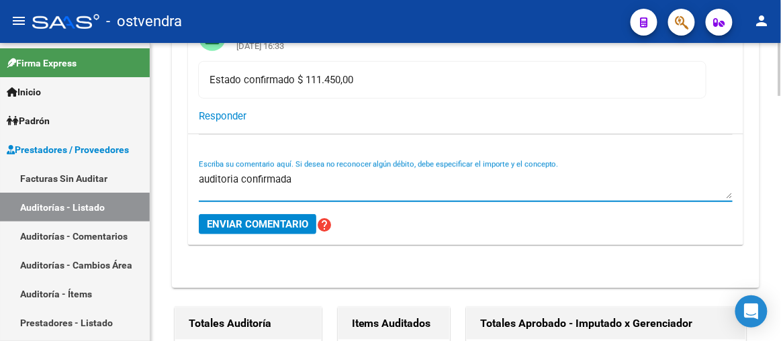
type textarea "auditoria confirmada"
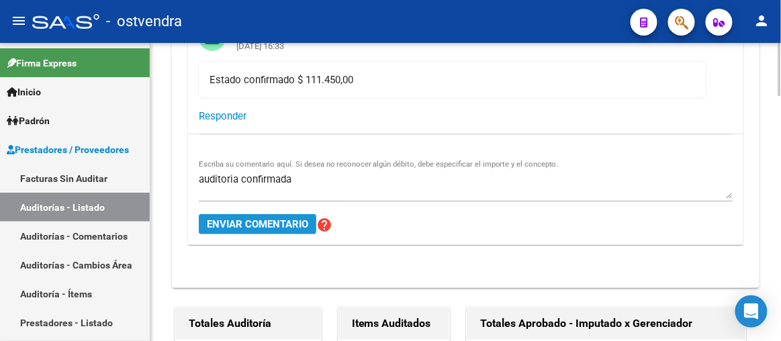
click at [267, 228] on span "Enviar comentario" at bounding box center [257, 224] width 101 height 12
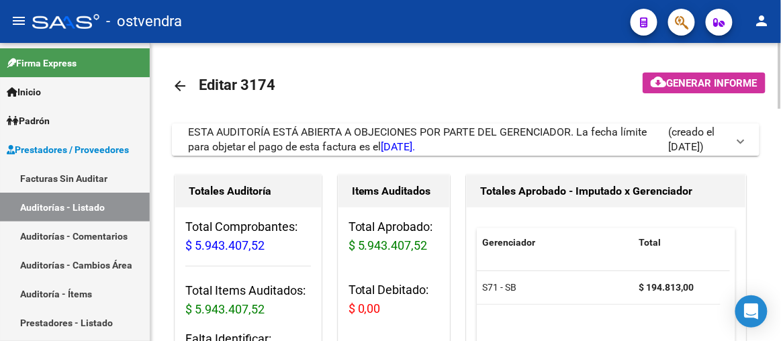
click at [404, 128] on span "ESTA AUDITORÍA ESTÁ ABIERTA A OBJECIONES POR PARTE DEL GERENCIADOR. La fecha lí…" at bounding box center [417, 140] width 459 height 28
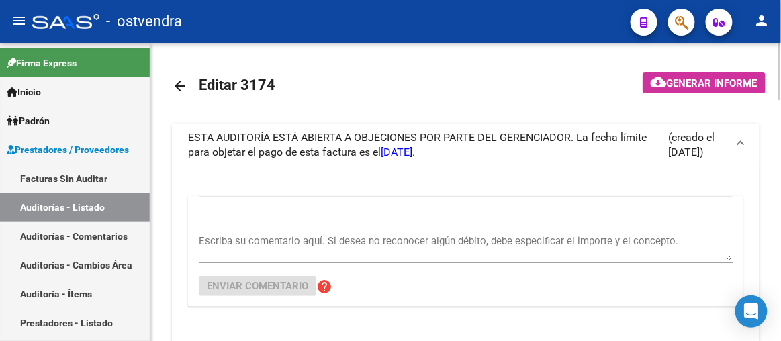
click at [389, 142] on span "ESTA AUDITORÍA ESTÁ ABIERTA A OBJECIONES POR PARTE DEL GERENCIADOR. La fecha lí…" at bounding box center [417, 145] width 459 height 28
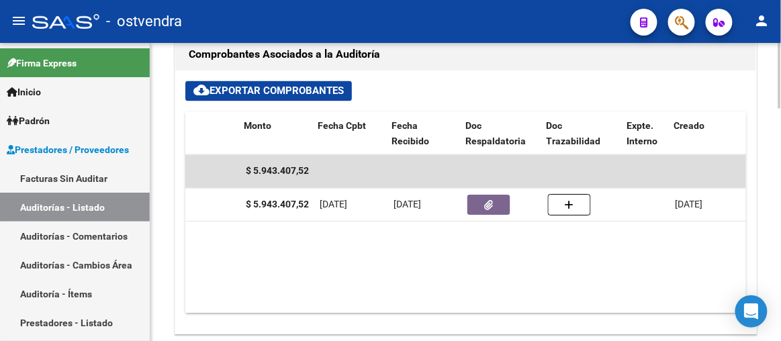
scroll to position [0, 358]
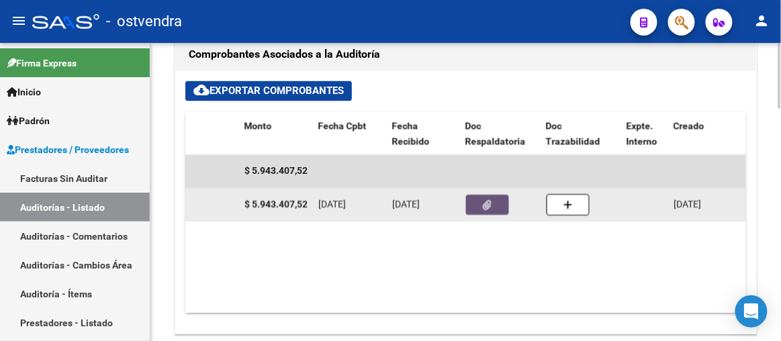
click at [492, 204] on button "button" at bounding box center [487, 205] width 43 height 20
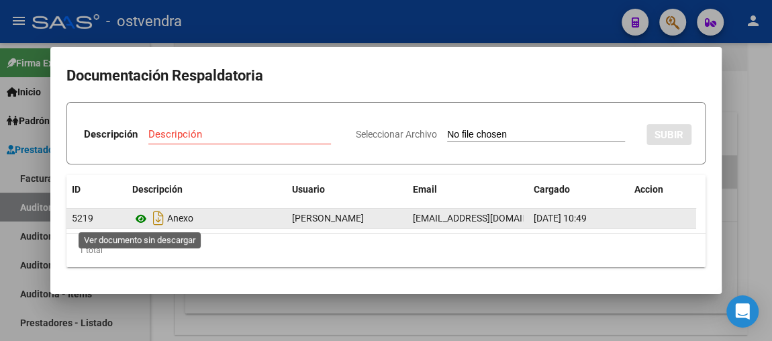
click at [140, 225] on icon at bounding box center [140, 219] width 17 height 16
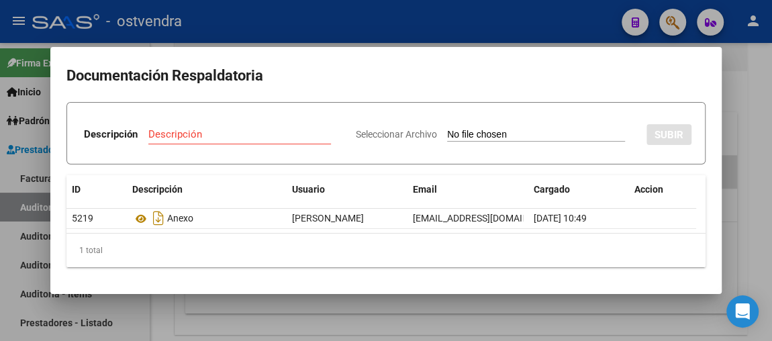
click at [746, 92] on div at bounding box center [386, 170] width 772 height 341
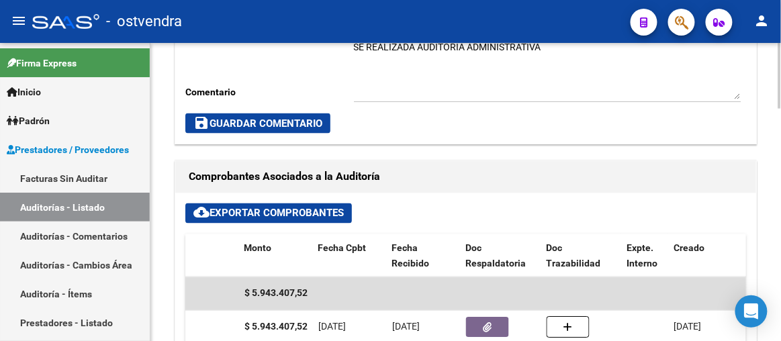
scroll to position [488, 0]
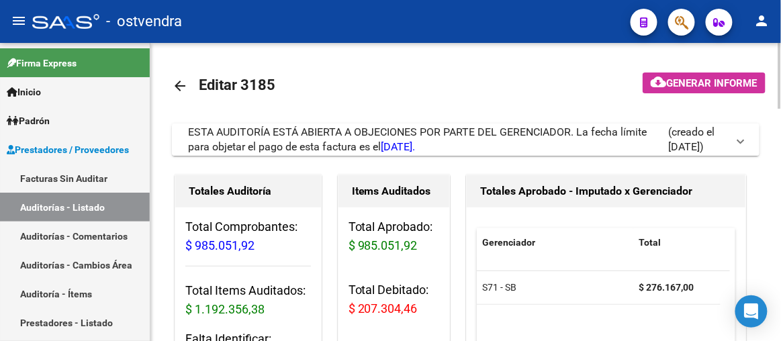
click at [381, 143] on span "ESTA AUDITORÍA ESTÁ ABIERTA A OBJECIONES POR PARTE DEL GERENCIADOR. La fecha lí…" at bounding box center [417, 140] width 459 height 28
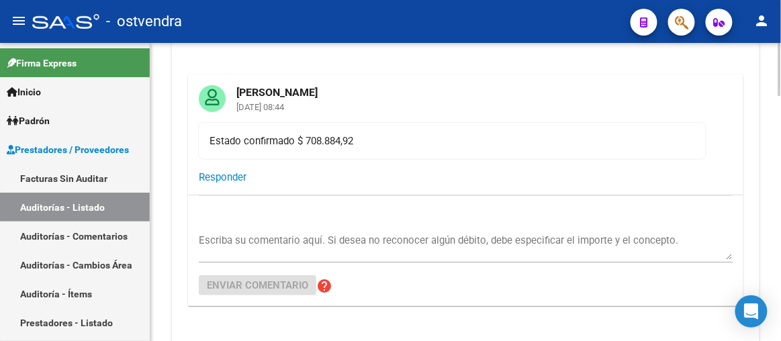
scroll to position [183, 0]
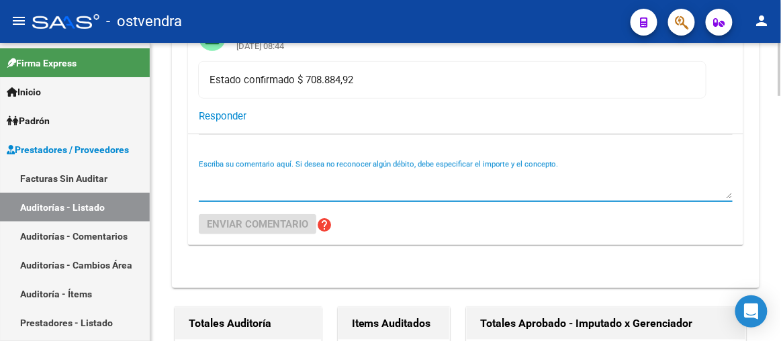
click at [220, 191] on textarea "Escriba su comentario aquí. Si desea no reconocer algún débito, debe especifica…" at bounding box center [466, 185] width 534 height 27
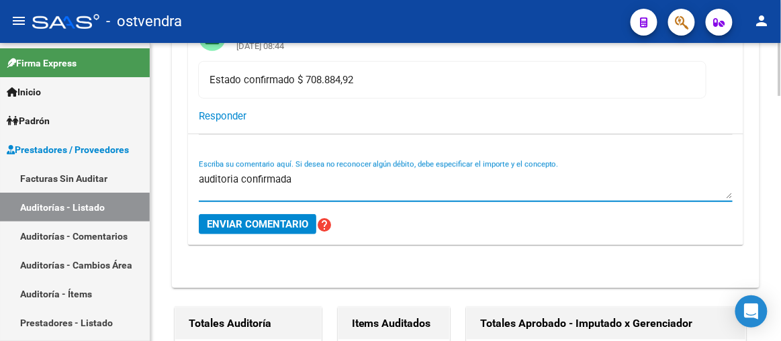
type textarea "auditoria confirmada"
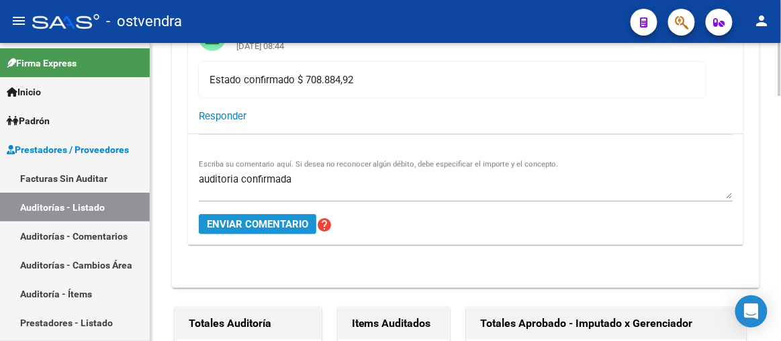
click at [238, 230] on button "Enviar comentario" at bounding box center [258, 224] width 118 height 20
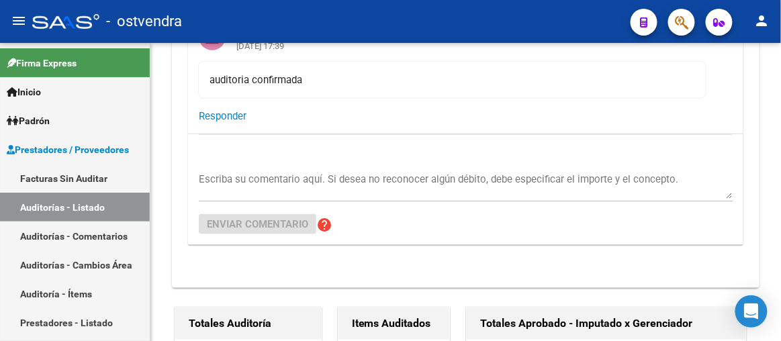
scroll to position [305, 0]
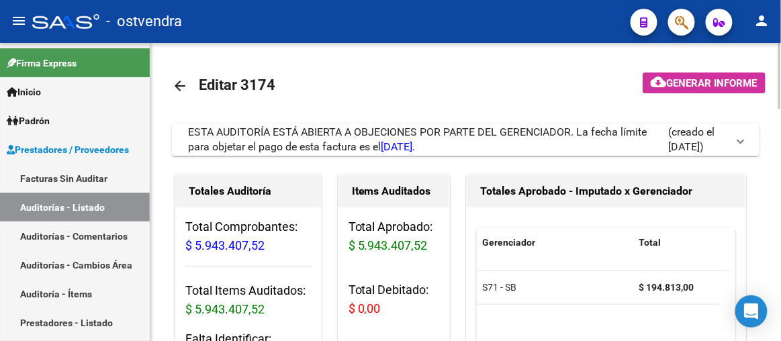
click at [387, 136] on span "ESTA AUDITORÍA ESTÁ ABIERTA A OBJECIONES POR PARTE DEL GERENCIADOR. La fecha lí…" at bounding box center [417, 140] width 459 height 28
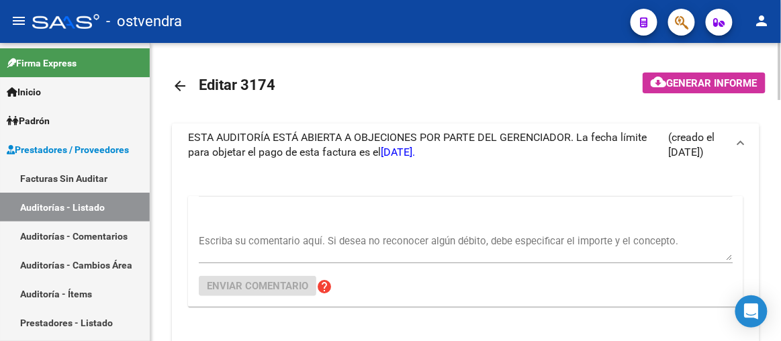
click at [232, 236] on textarea "Escriba su comentario aquí. Si desea no reconocer algún débito, debe especifica…" at bounding box center [466, 247] width 534 height 27
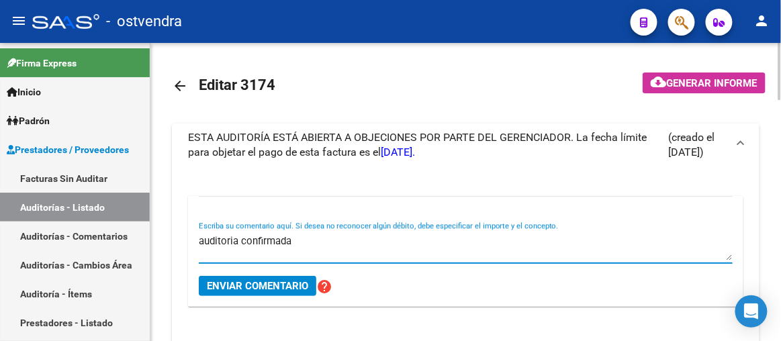
type textarea "auditoria confirmada"
click at [240, 280] on span "Enviar comentario" at bounding box center [257, 286] width 101 height 12
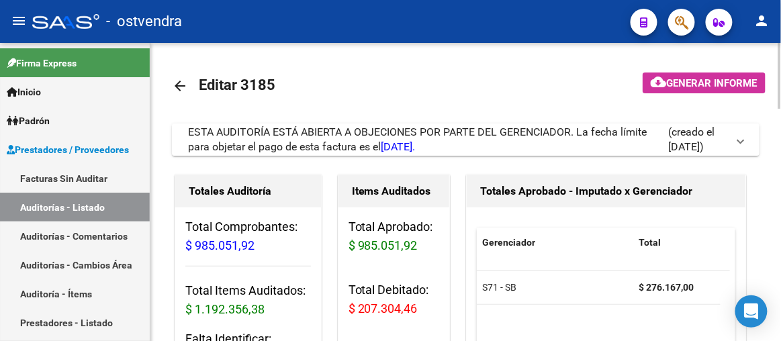
click at [415, 142] on span "[DATE]." at bounding box center [398, 146] width 34 height 13
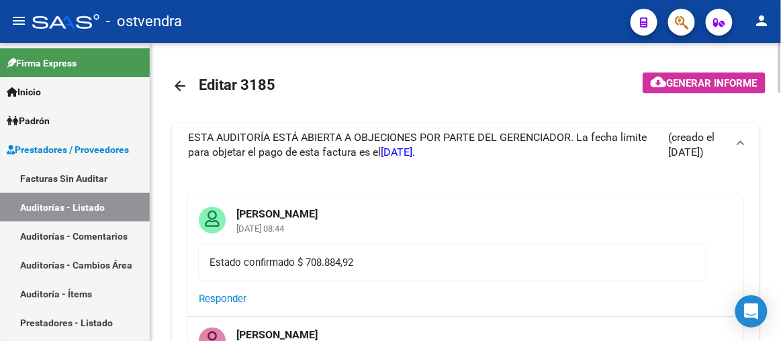
click at [415, 147] on span "30/09/2025." at bounding box center [398, 152] width 34 height 13
